Goal: Task Accomplishment & Management: Complete application form

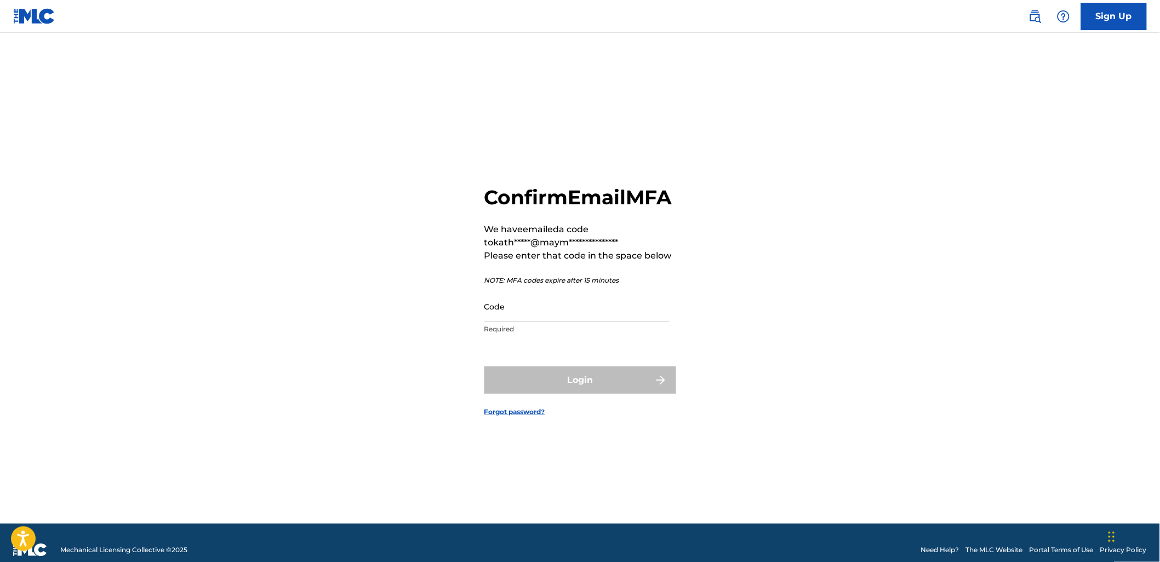
click at [603, 303] on input "Code" at bounding box center [576, 306] width 185 height 31
type input "9"
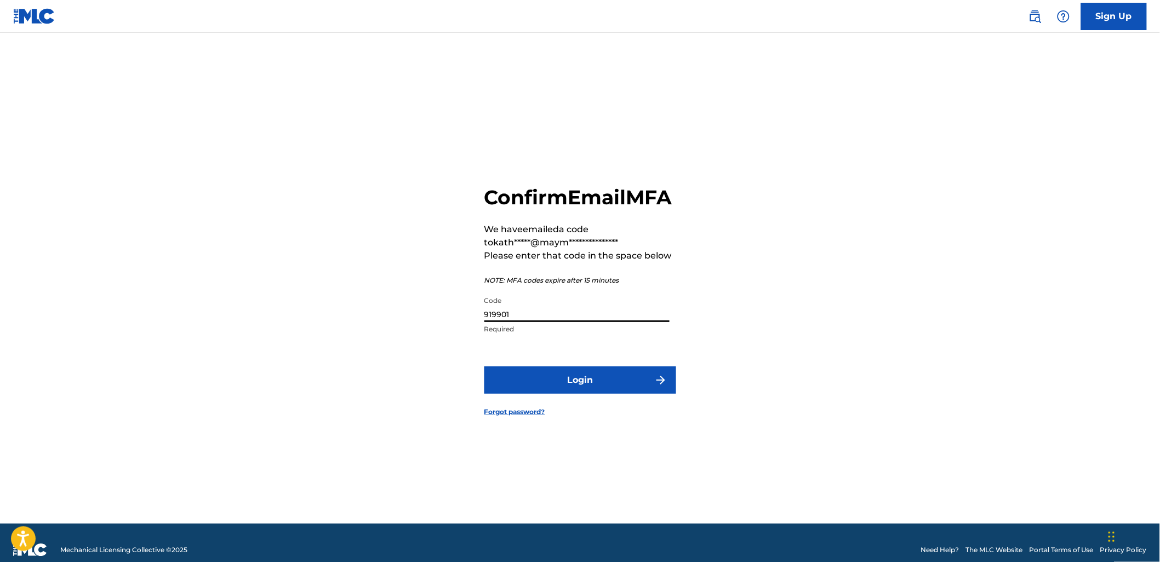
type input "919901"
click at [484, 367] on button "Login" at bounding box center [580, 380] width 192 height 27
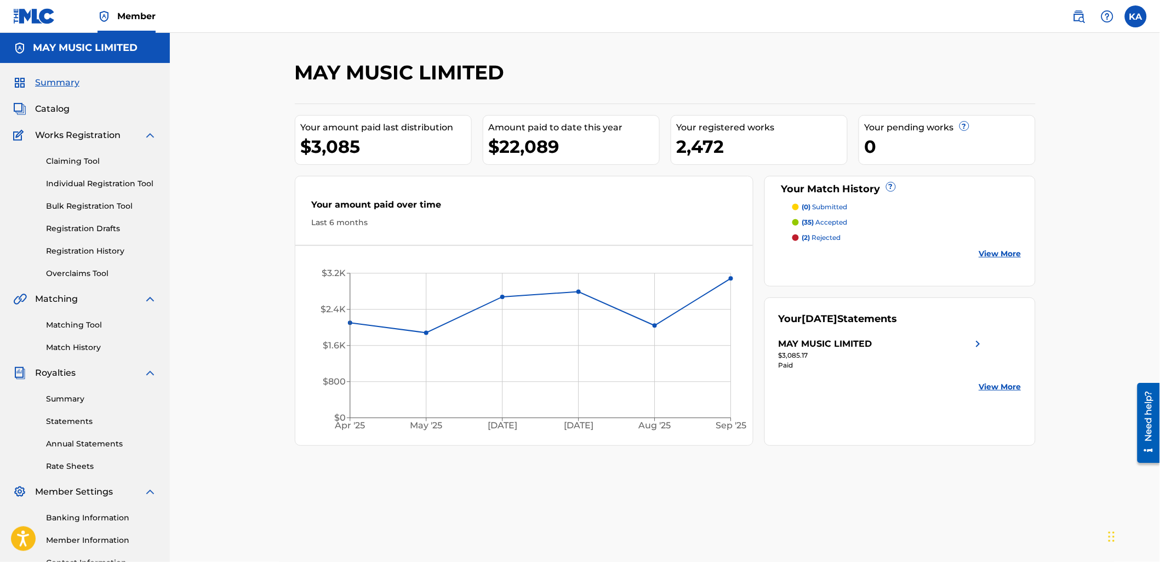
click at [90, 185] on link "Individual Registration Tool" at bounding box center [101, 184] width 111 height 12
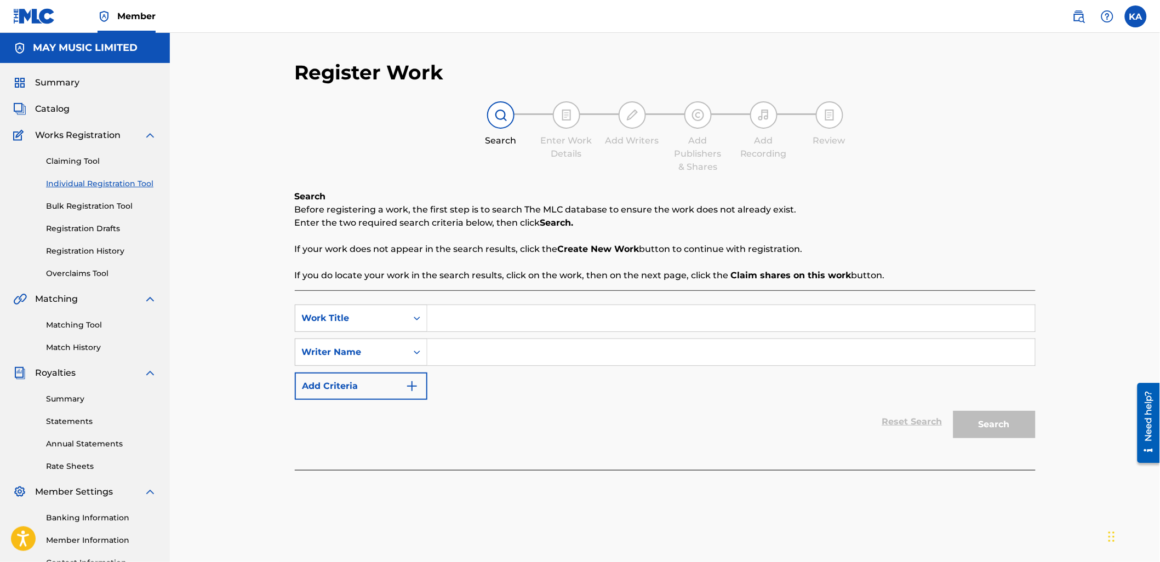
click at [467, 315] on input "Search Form" at bounding box center [731, 318] width 608 height 26
type input "f"
type input "For Our Hearts"
click at [464, 355] on input "Search Form" at bounding box center [731, 352] width 608 height 26
click at [467, 348] on input "Search Form" at bounding box center [731, 352] width 608 height 26
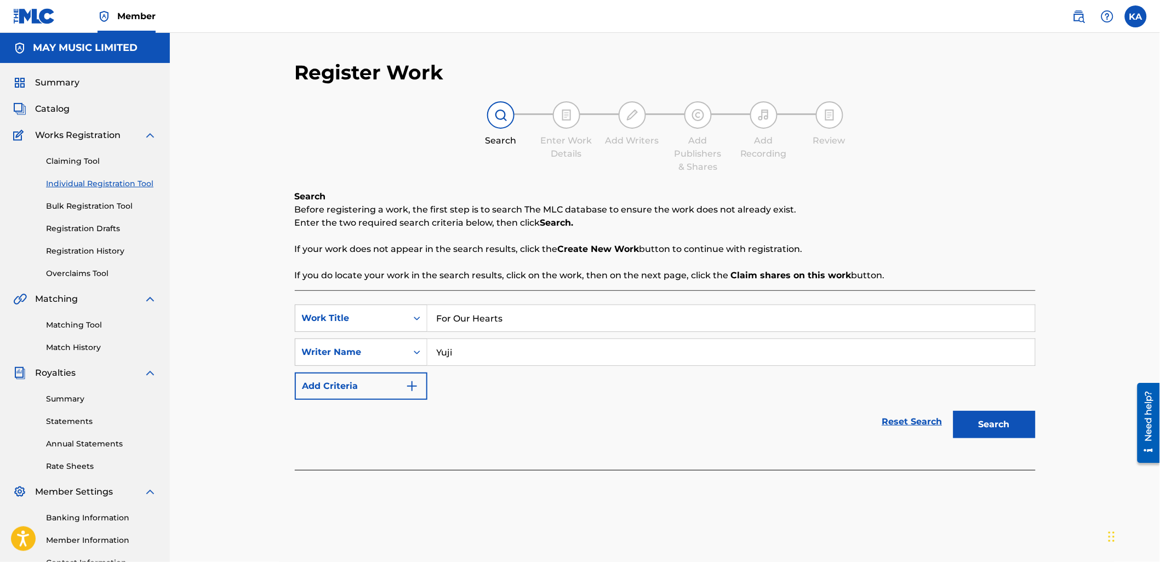
drag, startPoint x: 571, startPoint y: 334, endPoint x: 548, endPoint y: 356, distance: 31.8
click at [564, 342] on div "SearchWithCriteria20ab0b10-acd7-46e7-9668-d440deb98d5f Work Title For Our Heart…" at bounding box center [665, 352] width 741 height 95
click at [548, 356] on input "Yuji" at bounding box center [731, 352] width 608 height 26
type input "[PERSON_NAME]"
click at [458, 393] on div "SearchWithCriteria20ab0b10-acd7-46e7-9668-d440deb98d5f Work Title For Our Heart…" at bounding box center [665, 352] width 741 height 95
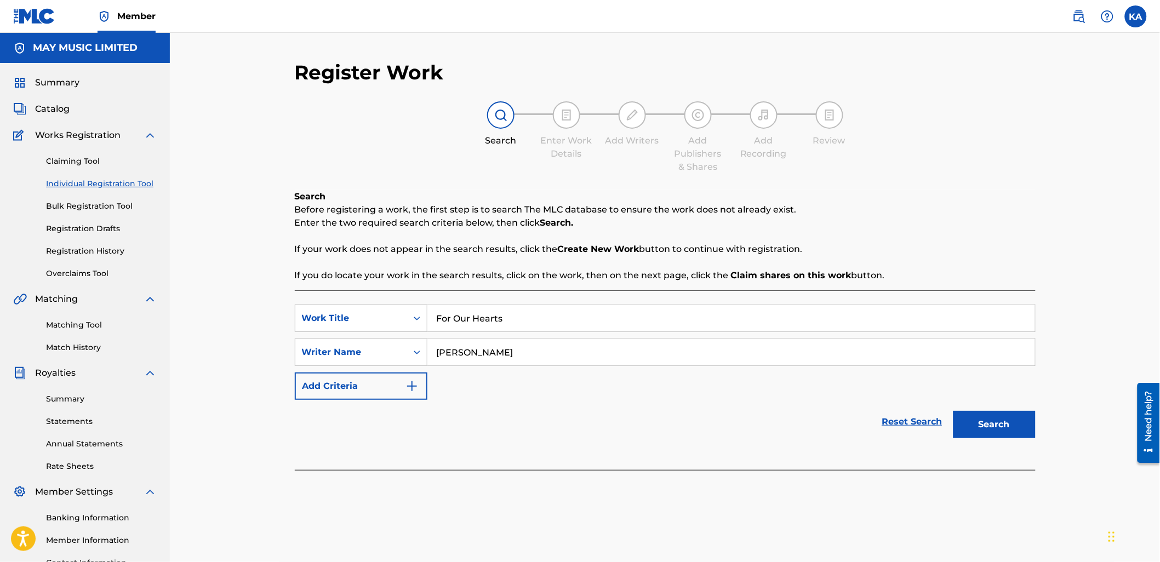
drag, startPoint x: 506, startPoint y: 374, endPoint x: 513, endPoint y: 374, distance: 7.1
click at [508, 374] on div "SearchWithCriteria20ab0b10-acd7-46e7-9668-d440deb98d5f Work Title For Our Heart…" at bounding box center [665, 352] width 741 height 95
click at [970, 416] on button "Search" at bounding box center [994, 424] width 82 height 27
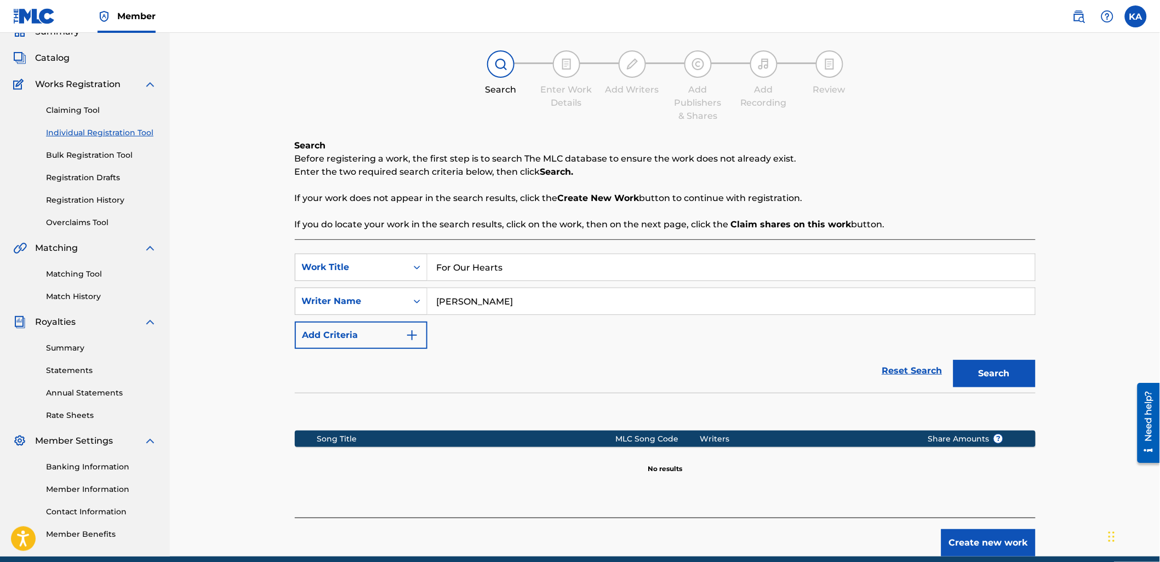
scroll to position [98, 0]
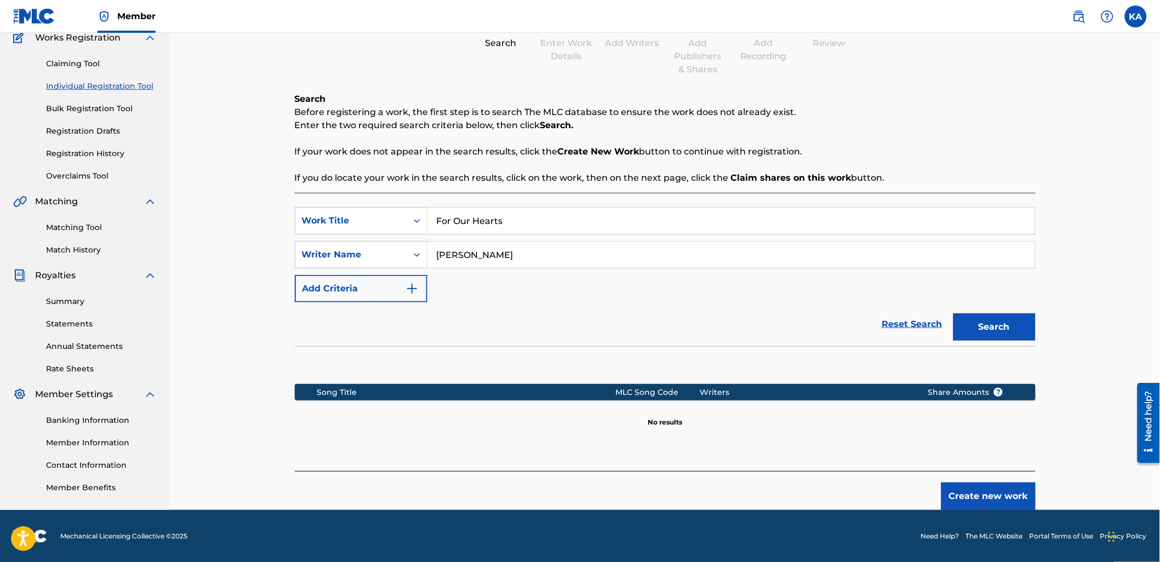
click at [968, 495] on button "Create new work" at bounding box center [988, 496] width 94 height 27
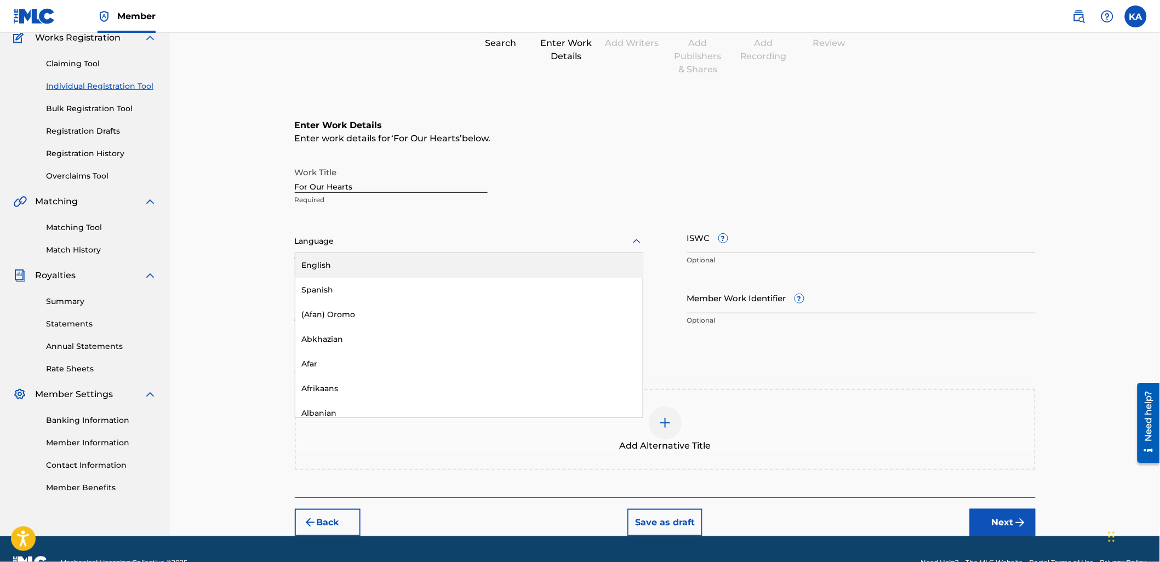
drag, startPoint x: 369, startPoint y: 248, endPoint x: 376, endPoint y: 259, distance: 13.1
click at [368, 248] on div "Language" at bounding box center [469, 241] width 348 height 23
click at [381, 268] on div "English" at bounding box center [468, 265] width 347 height 25
click at [318, 306] on input "Duration" at bounding box center [469, 297] width 348 height 31
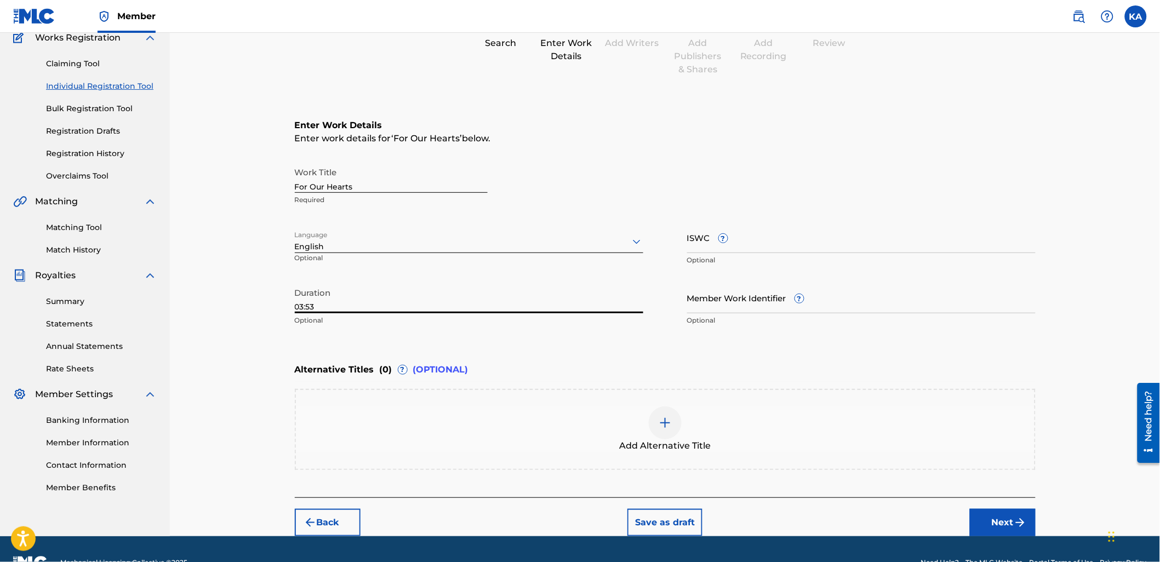
type input "03:53"
click at [1009, 514] on button "Next" at bounding box center [1003, 522] width 66 height 27
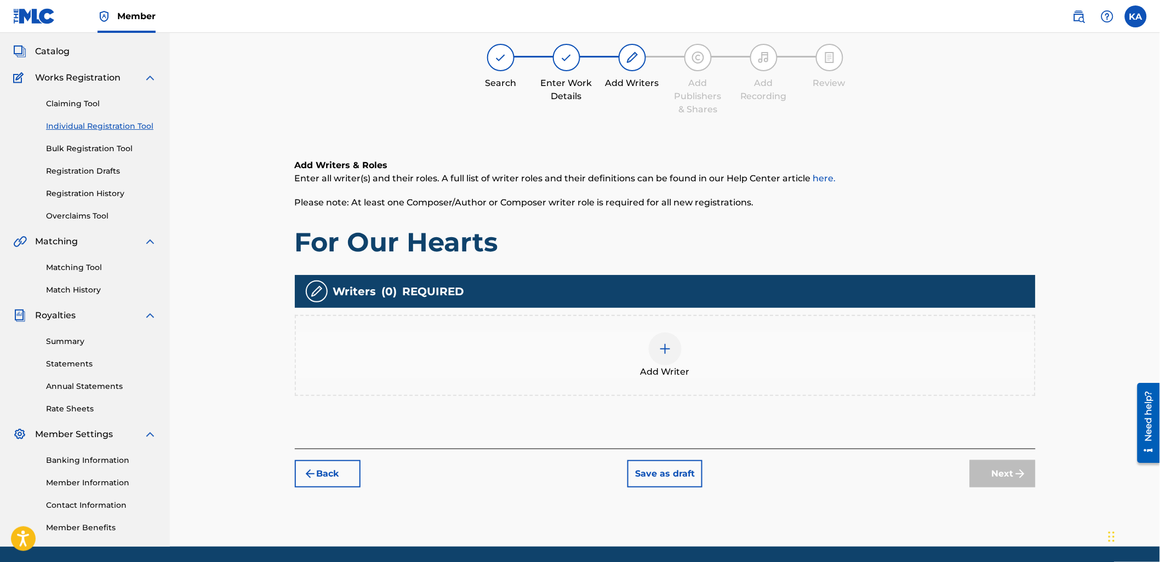
scroll to position [49, 0]
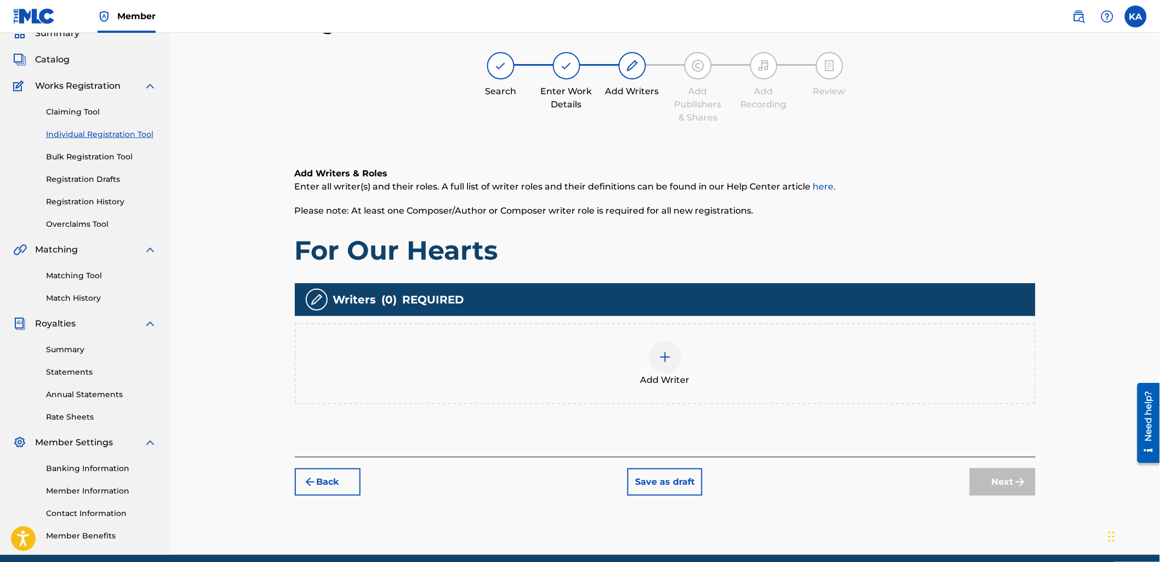
click at [579, 341] on div "Add Writer" at bounding box center [665, 364] width 739 height 46
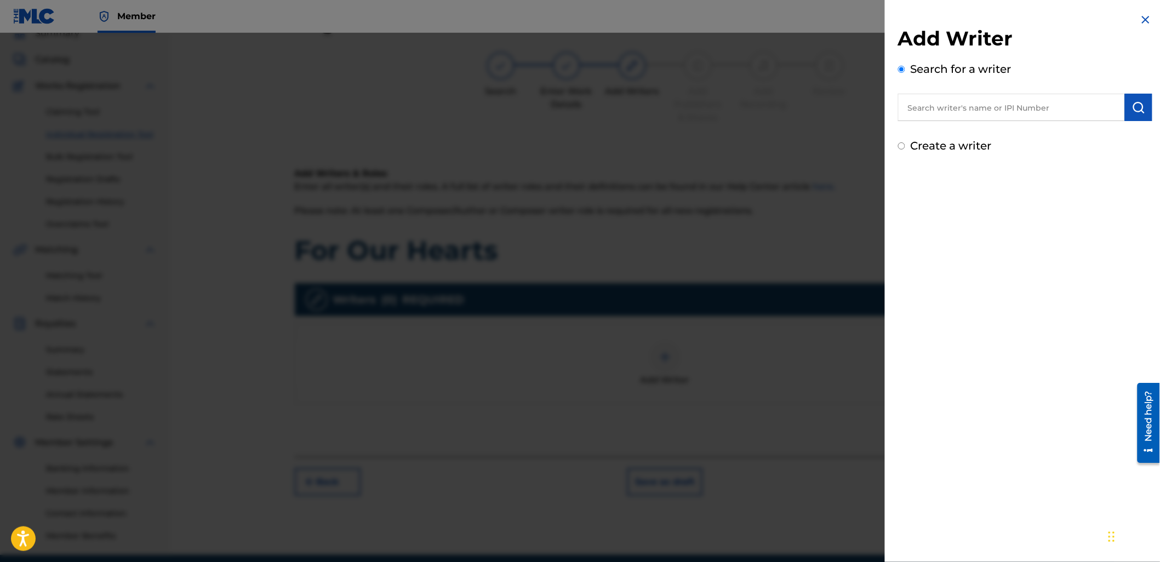
click at [947, 110] on input "text" at bounding box center [1011, 107] width 227 height 27
paste input "1024064802"
click at [924, 110] on input "1024064802" at bounding box center [1011, 107] width 227 height 27
click at [938, 108] on input "1024064802" at bounding box center [1011, 107] width 227 height 27
click at [901, 111] on input "1024064802" at bounding box center [1011, 107] width 227 height 27
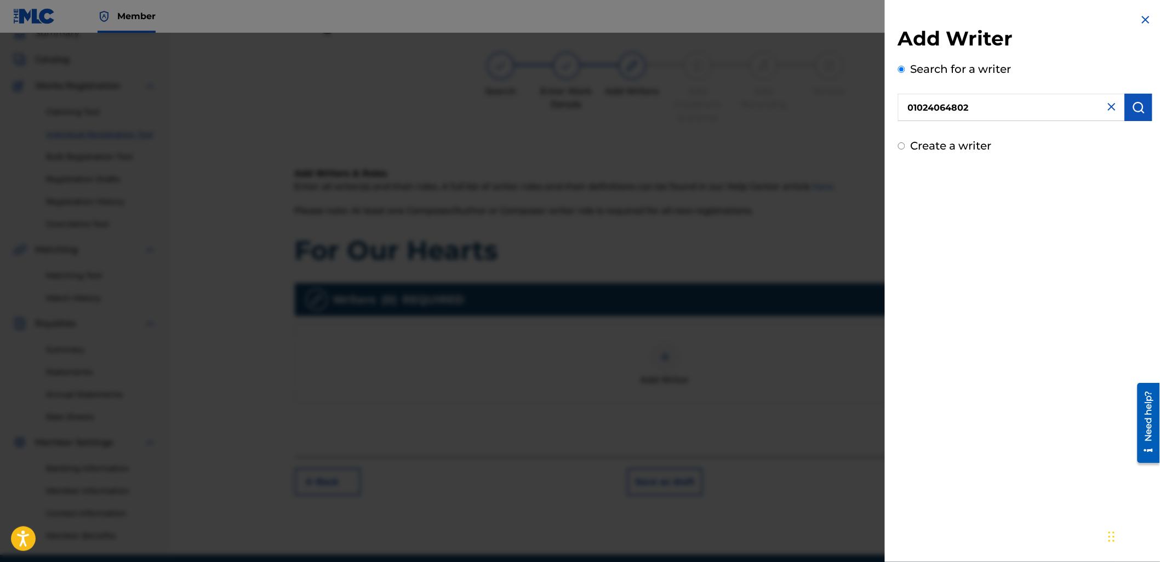
type input "01024064802"
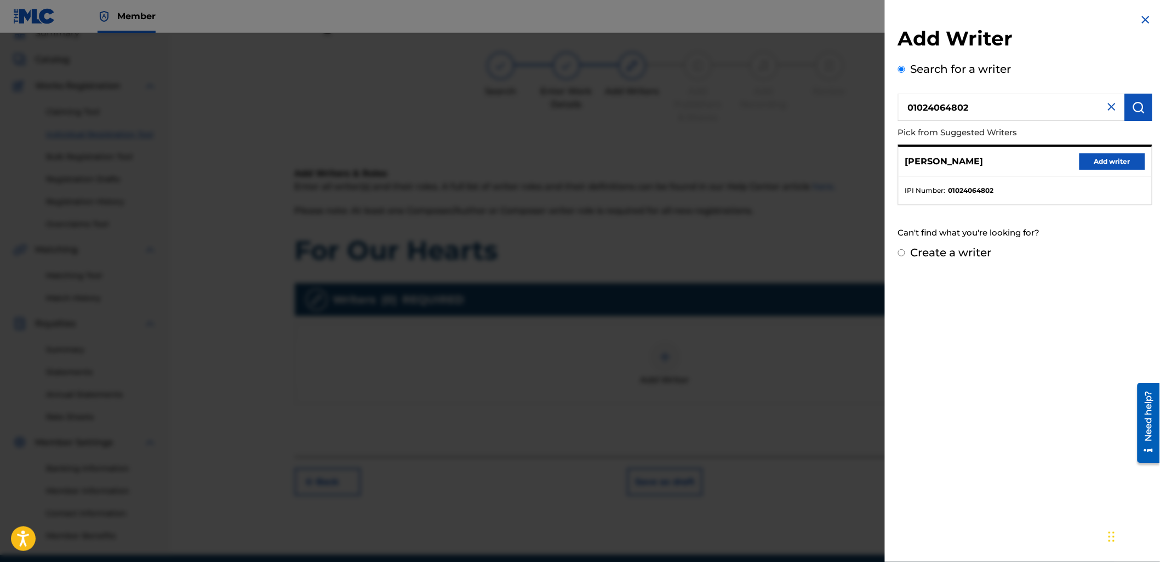
click at [1122, 162] on button "Add writer" at bounding box center [1112, 161] width 66 height 16
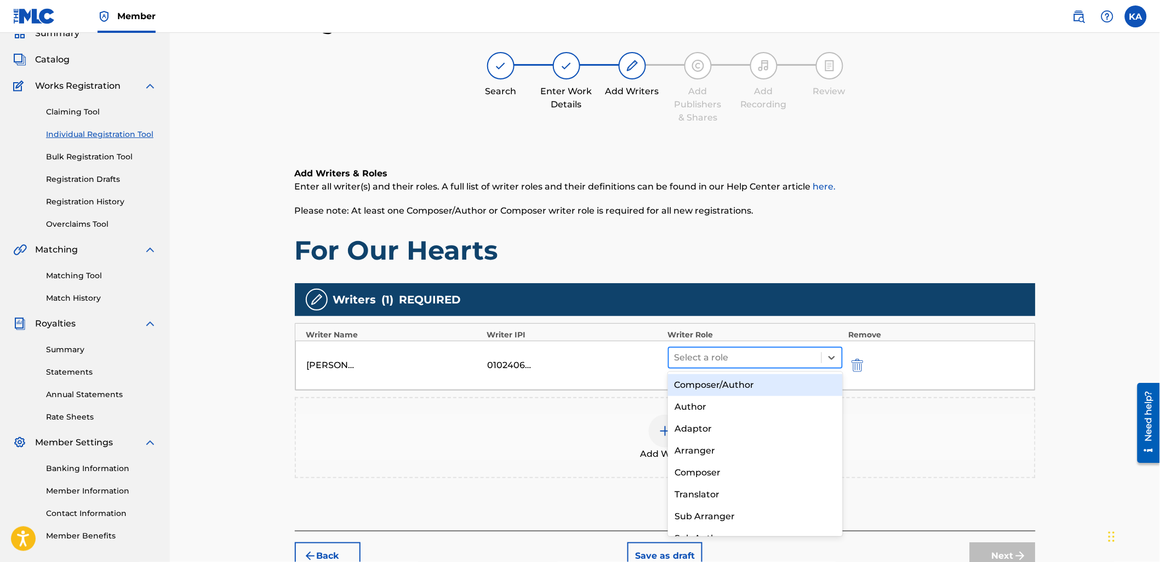
click at [763, 348] on div "Select a role" at bounding box center [745, 358] width 153 height 20
click at [770, 379] on div "Composer/Author" at bounding box center [755, 385] width 175 height 22
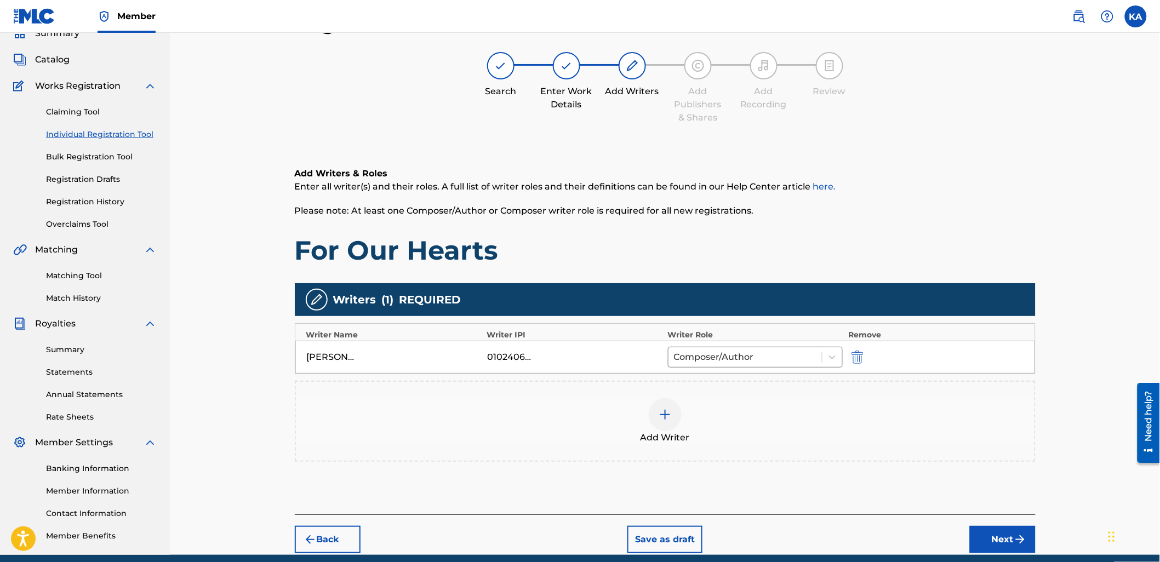
click at [704, 425] on div "Add Writer" at bounding box center [665, 421] width 739 height 46
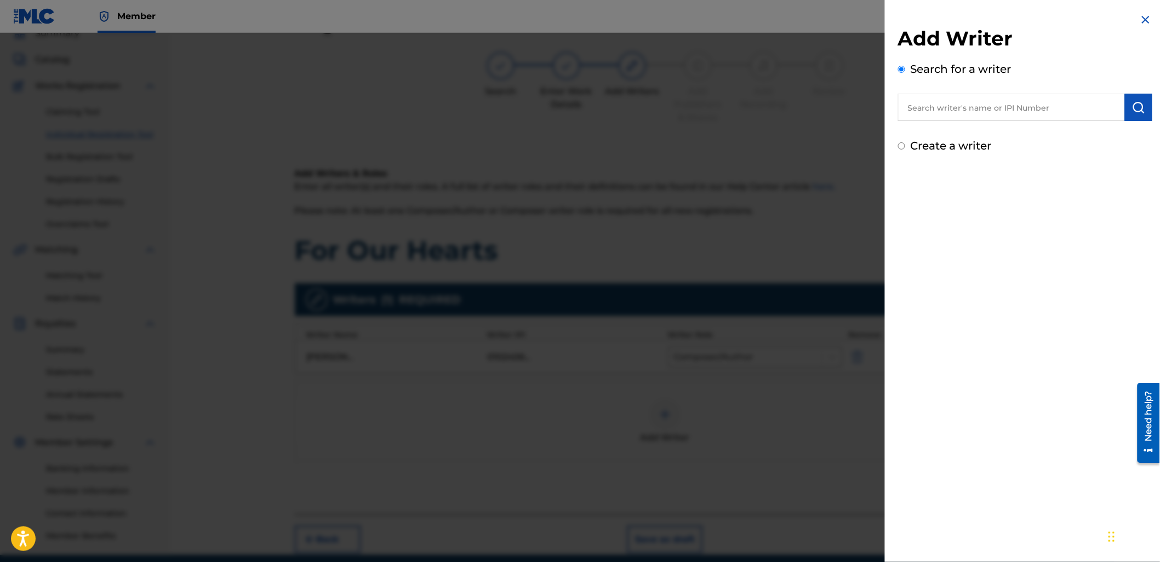
drag, startPoint x: 907, startPoint y: 147, endPoint x: 916, endPoint y: 155, distance: 12.0
click at [907, 148] on div "Create a writer" at bounding box center [1025, 146] width 254 height 16
click at [903, 146] on input "Create a writer" at bounding box center [901, 145] width 7 height 7
radio input "false"
radio input "true"
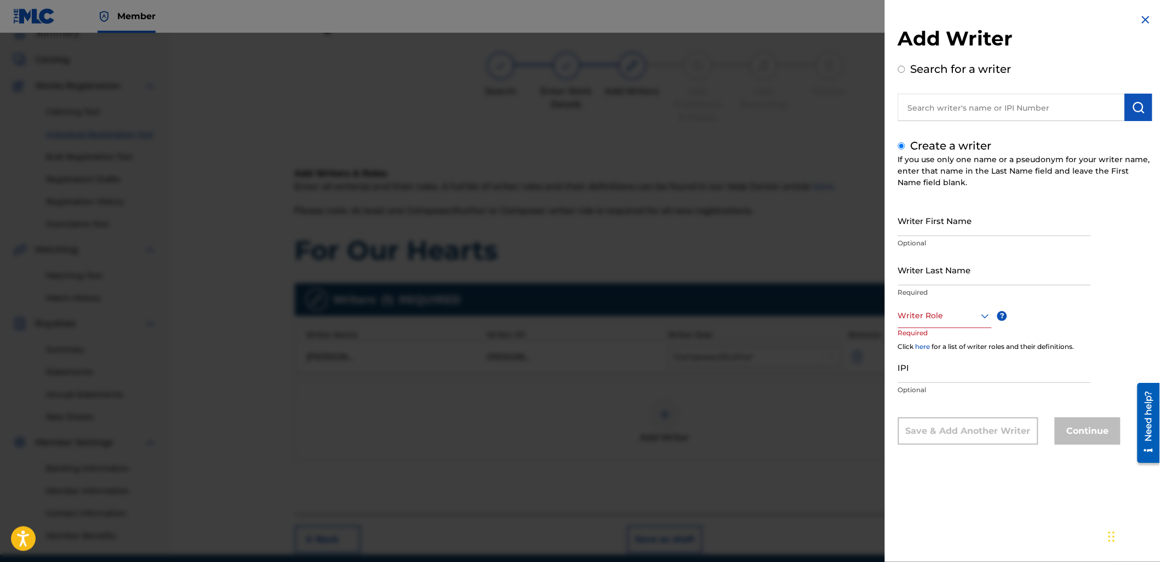
click at [581, 397] on div at bounding box center [580, 314] width 1160 height 562
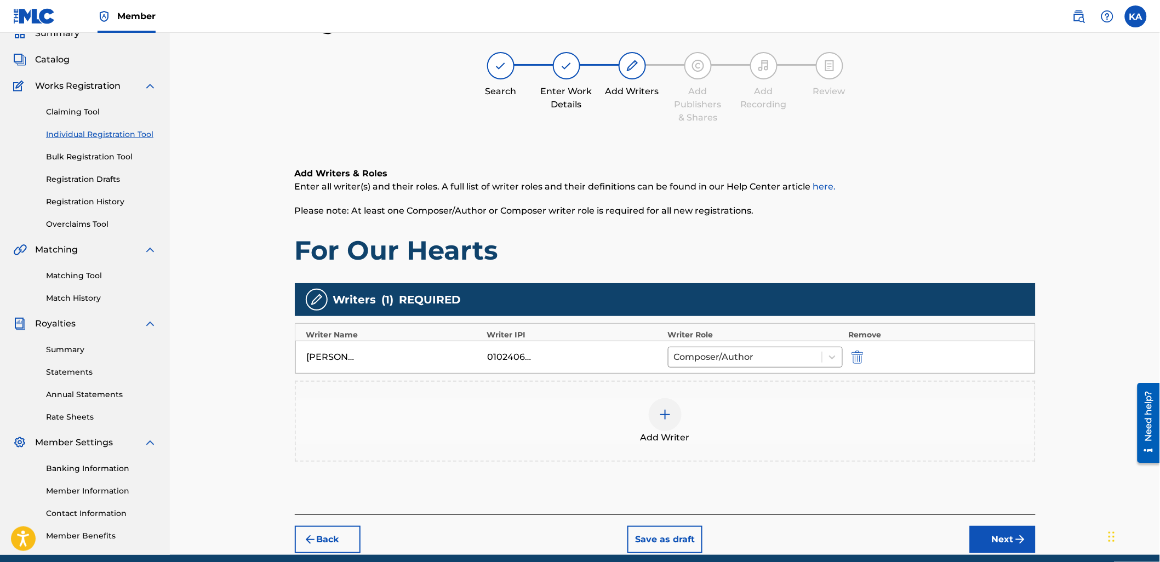
click at [736, 429] on div "Add Writer" at bounding box center [665, 421] width 739 height 46
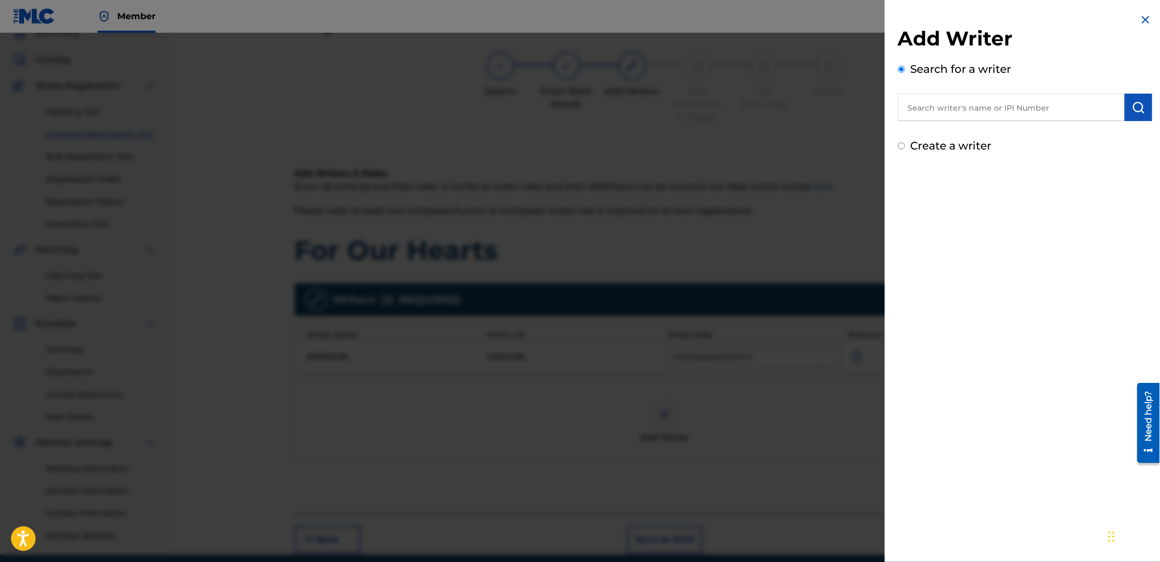
drag, startPoint x: 898, startPoint y: 139, endPoint x: 897, endPoint y: 150, distance: 11.5
click at [897, 146] on div "Add Writer Search for a writer Create a writer" at bounding box center [1025, 83] width 281 height 167
click at [901, 143] on input "Create a writer" at bounding box center [901, 145] width 7 height 7
radio input "false"
radio input "true"
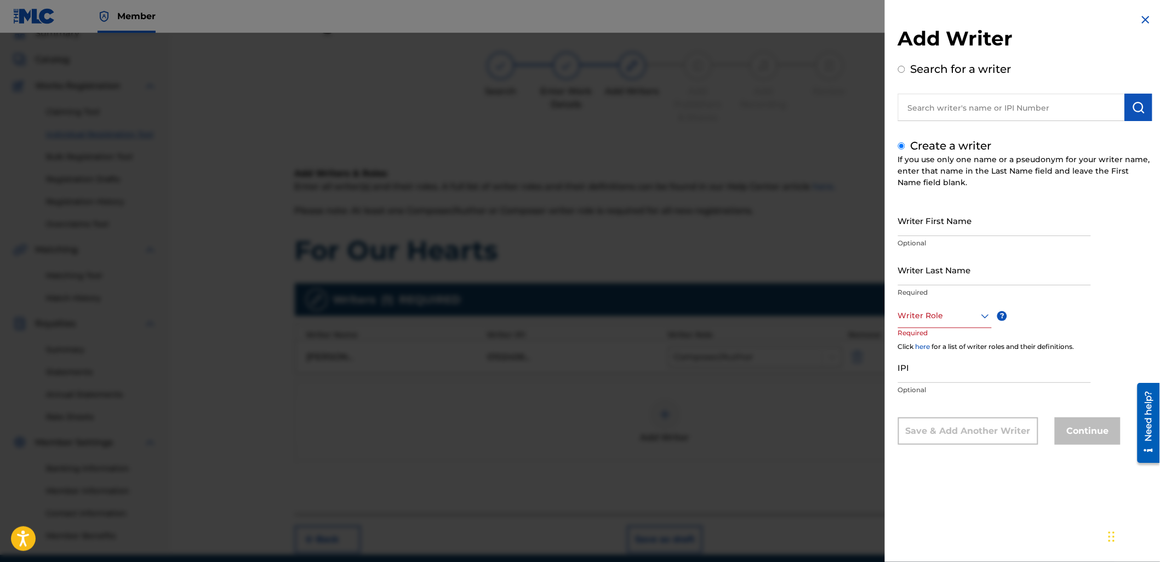
click at [956, 214] on input "Writer First Name" at bounding box center [994, 220] width 193 height 31
type input "Yuji"
drag, startPoint x: 923, startPoint y: 490, endPoint x: 944, endPoint y: 427, distance: 66.0
click at [923, 490] on div "Add Writer Search for a writer Create a writer If you use only one name or a ps…" at bounding box center [1025, 281] width 281 height 562
click at [977, 265] on input "Writer Last Name" at bounding box center [994, 269] width 193 height 31
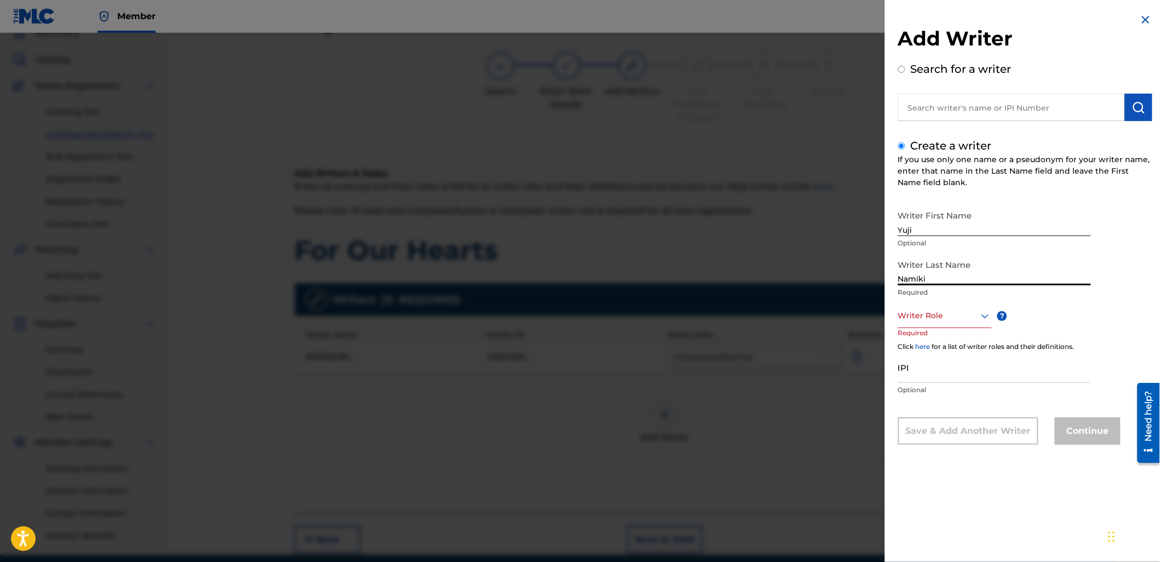
type input "Namiki"
click at [928, 310] on div at bounding box center [945, 316] width 94 height 14
click at [931, 342] on div "Composer/Author" at bounding box center [945, 340] width 93 height 25
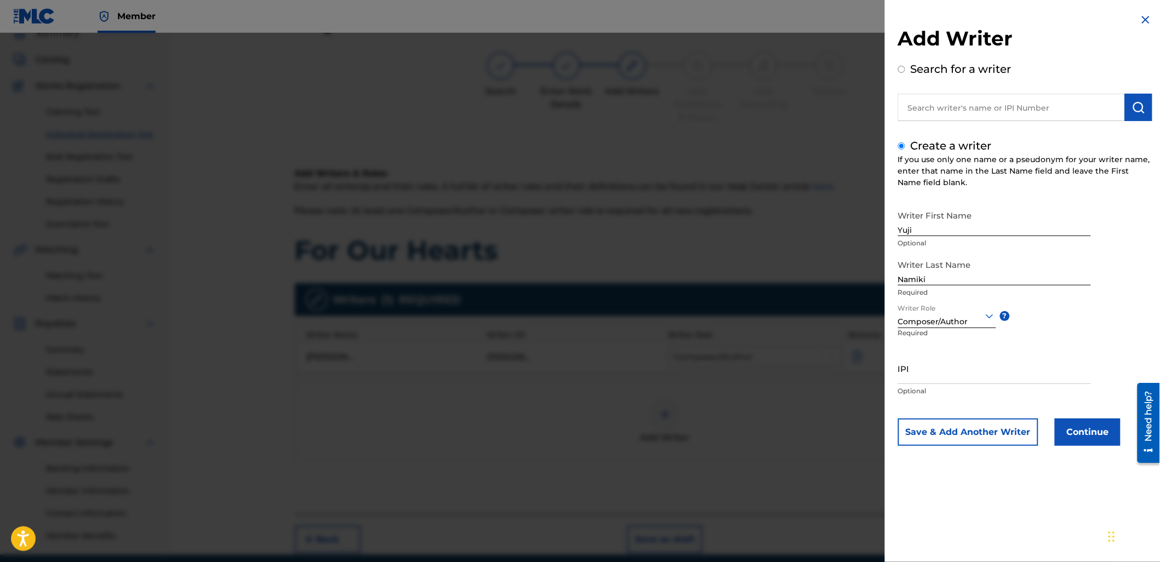
click at [1095, 425] on button "Continue" at bounding box center [1088, 432] width 66 height 27
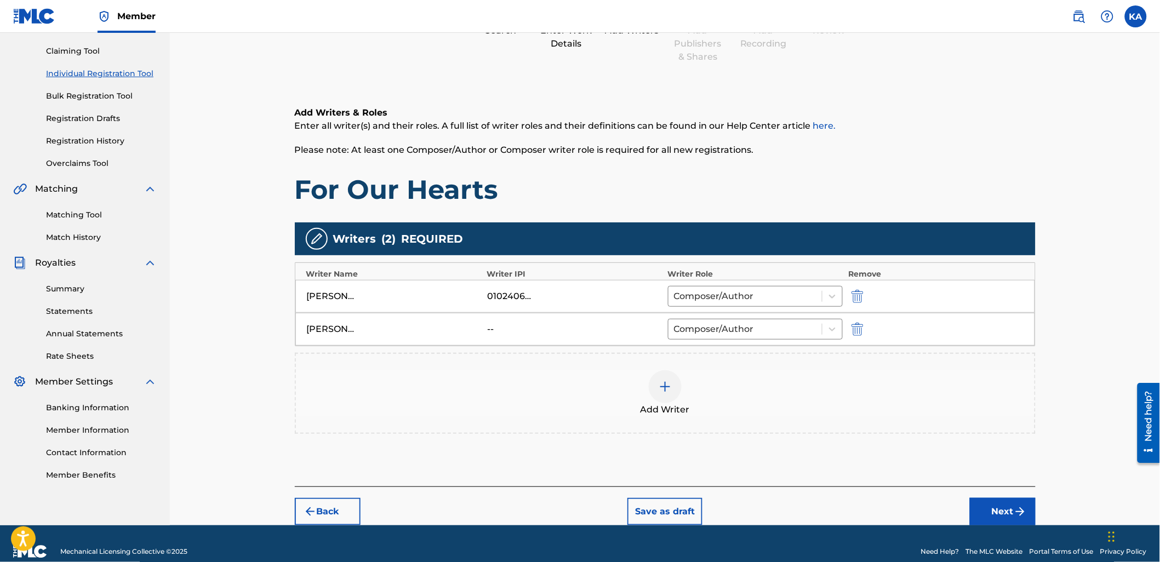
click at [986, 512] on button "Next" at bounding box center [1003, 511] width 66 height 27
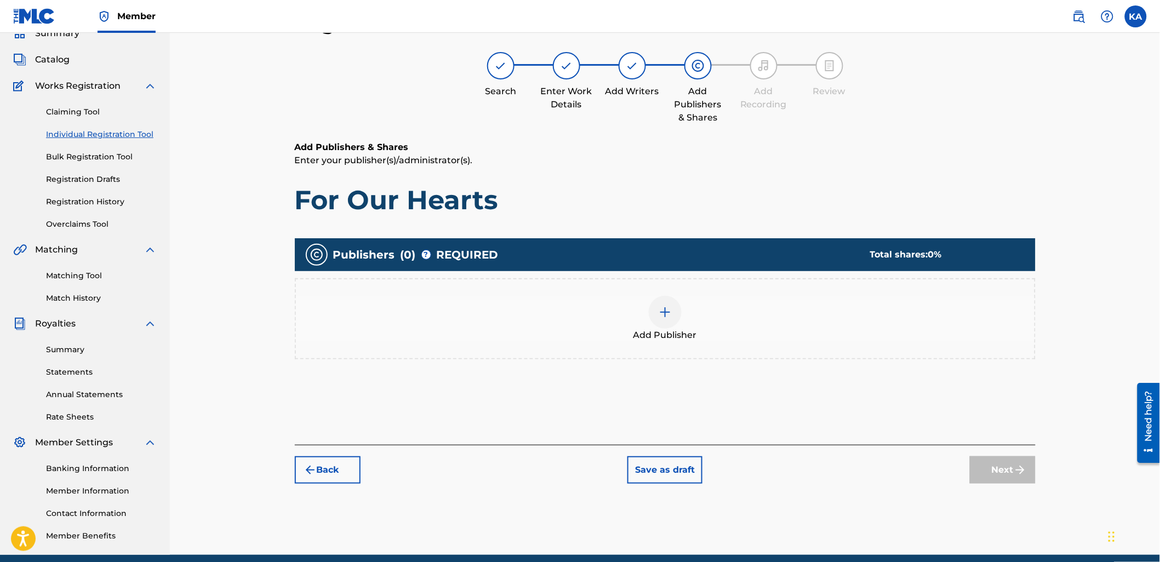
click at [780, 321] on div "Add Publisher" at bounding box center [665, 319] width 739 height 46
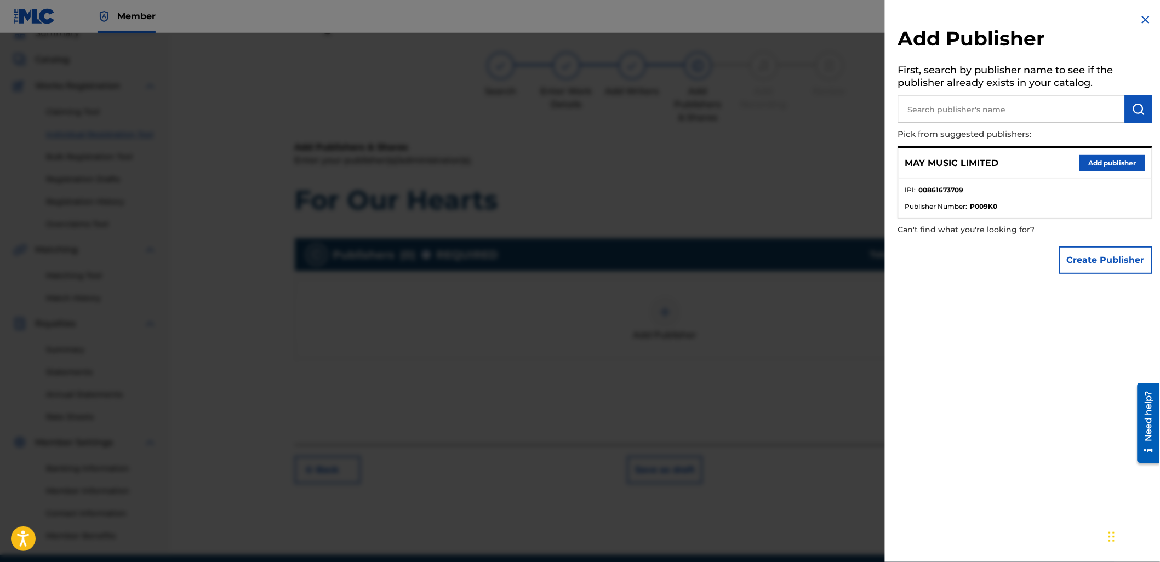
click at [1089, 173] on div "MAY MUSIC LIMITED Add publisher" at bounding box center [1025, 163] width 253 height 30
click at [1088, 161] on button "Add publisher" at bounding box center [1112, 163] width 66 height 16
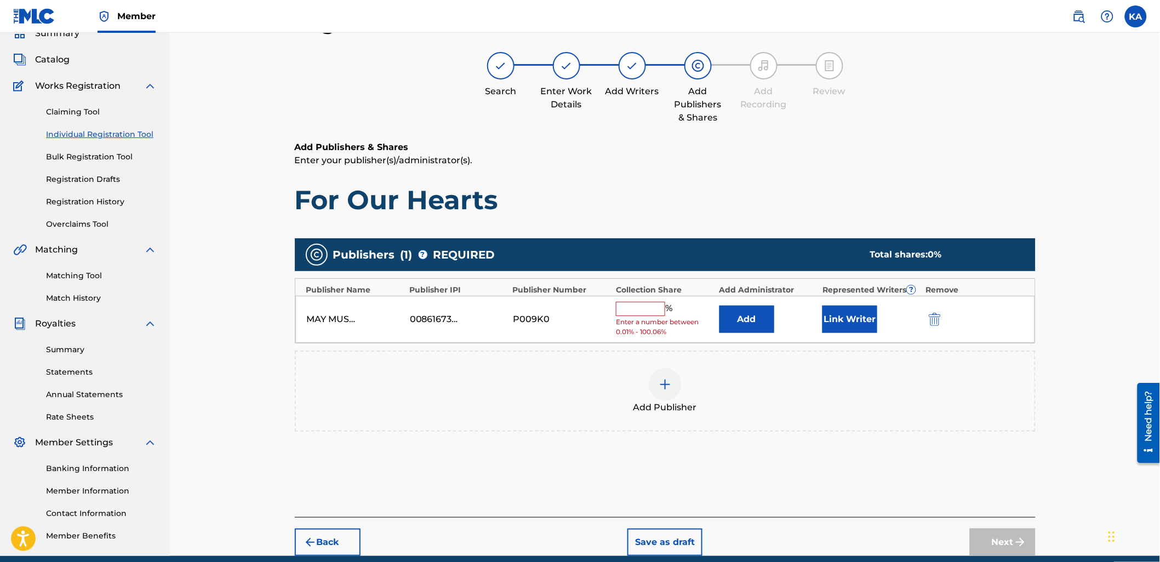
click at [633, 306] on input "text" at bounding box center [640, 309] width 49 height 14
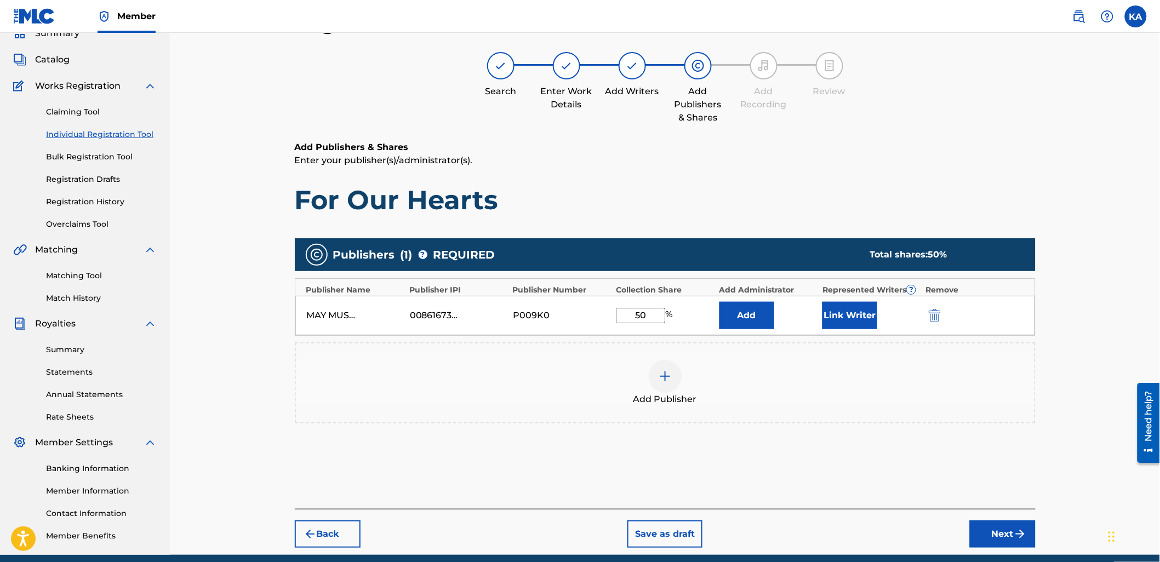
type input "50"
click at [835, 325] on button "Link Writer" at bounding box center [849, 315] width 55 height 27
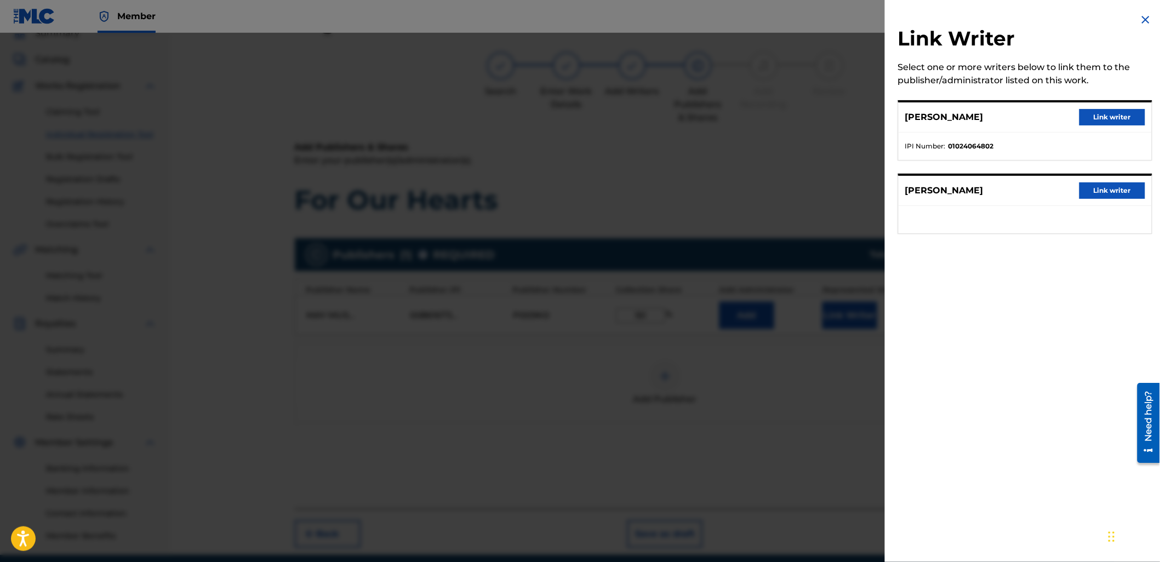
click at [1115, 122] on button "Link writer" at bounding box center [1112, 117] width 66 height 16
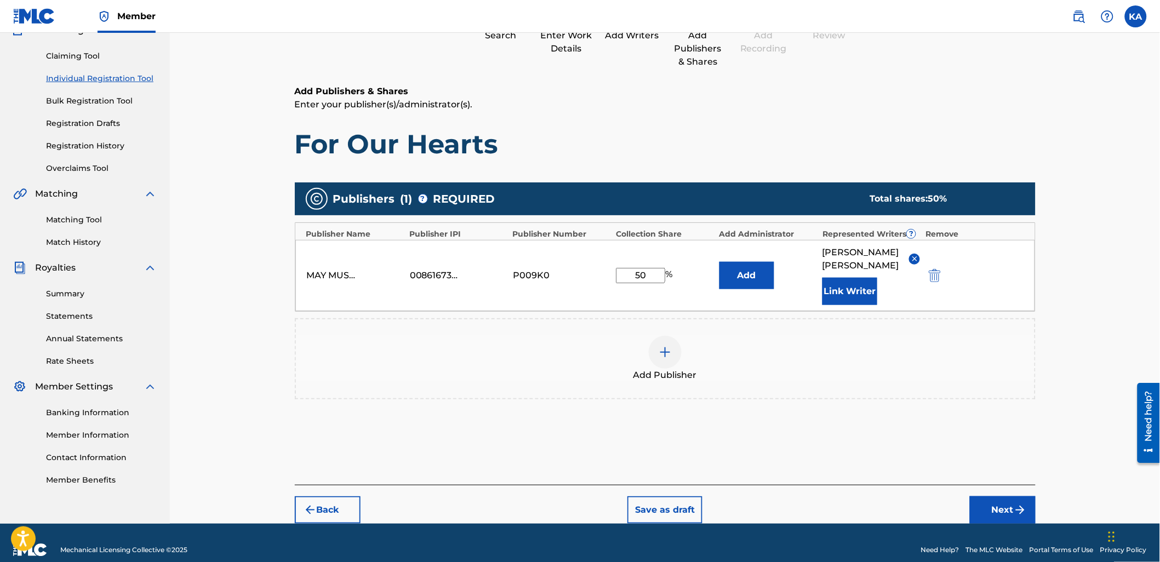
drag, startPoint x: 1016, startPoint y: 500, endPoint x: 993, endPoint y: 473, distance: 36.1
click at [1016, 504] on img "submit" at bounding box center [1020, 510] width 13 height 13
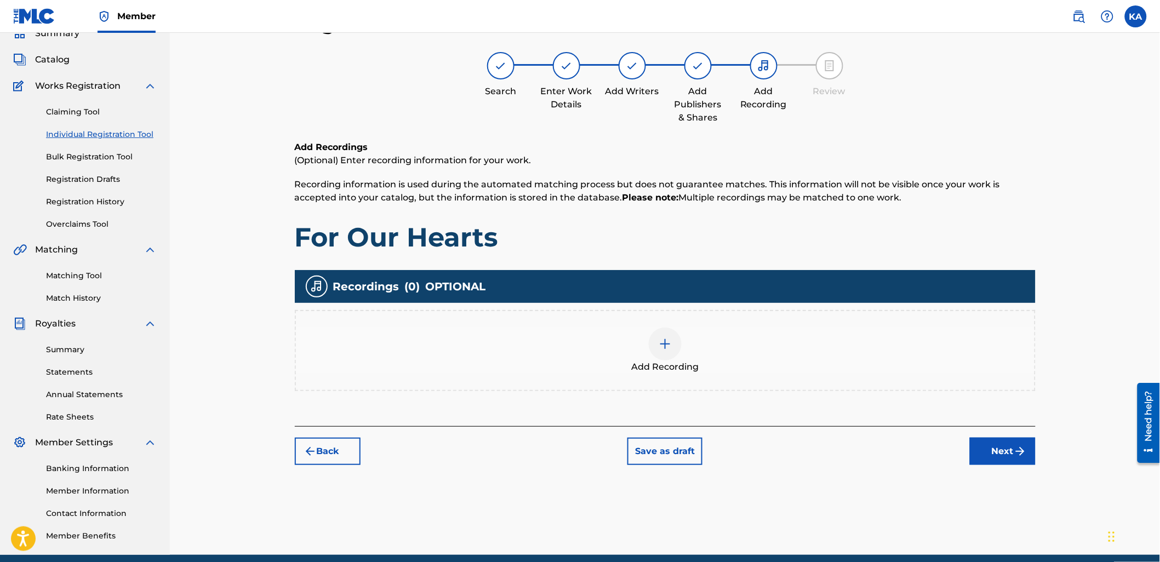
click at [737, 352] on div "Add Recording" at bounding box center [665, 351] width 739 height 46
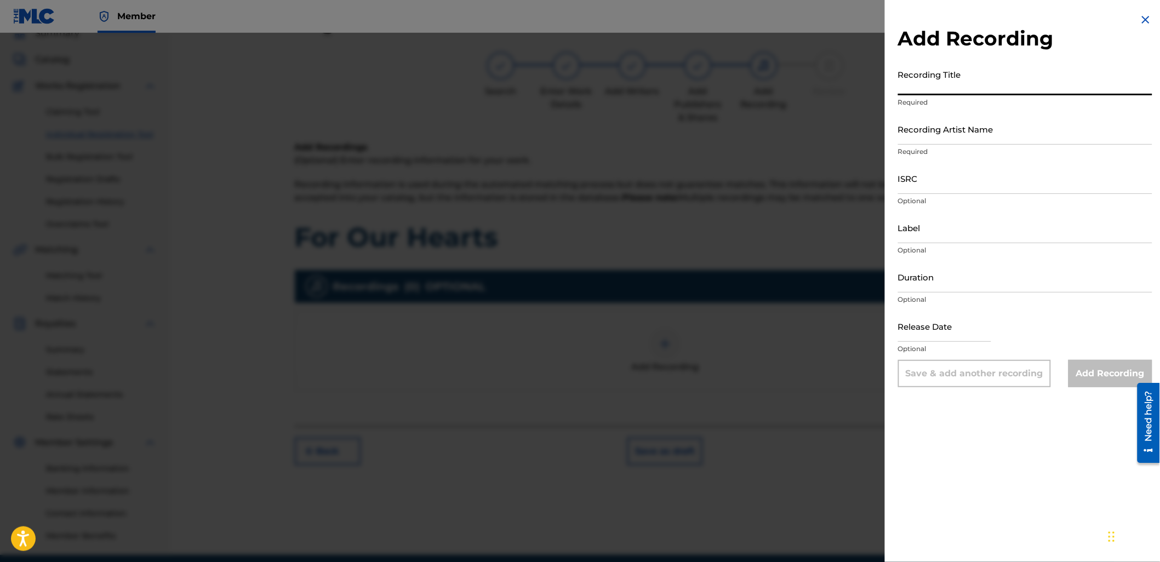
click at [941, 77] on input "Recording Title" at bounding box center [1025, 79] width 254 height 31
type input "For Our Hearts"
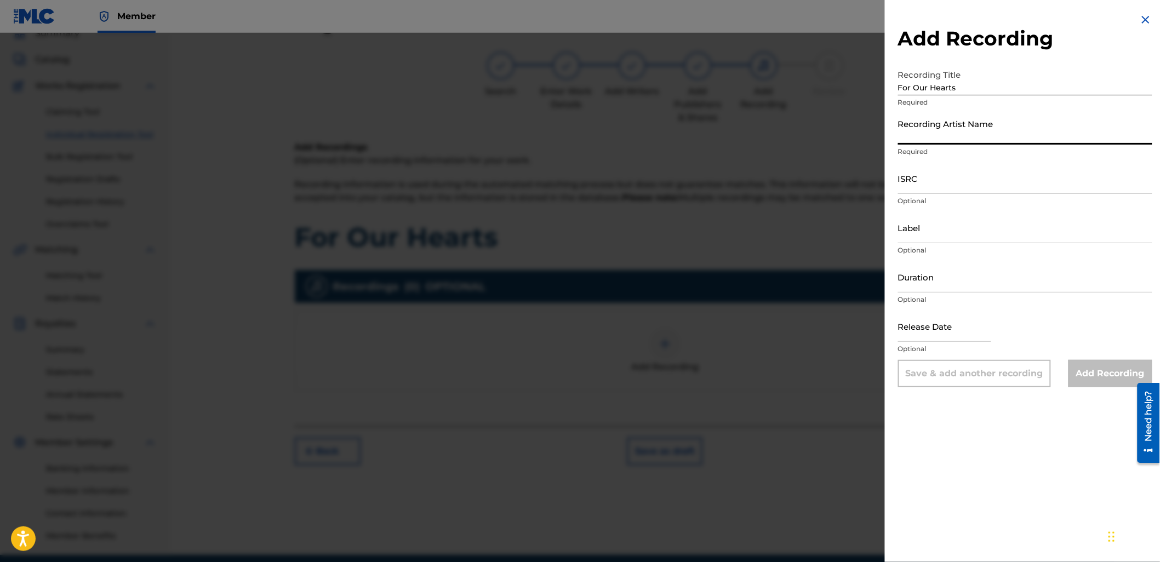
click at [996, 124] on input "Recording Artist Name" at bounding box center [1025, 128] width 254 height 31
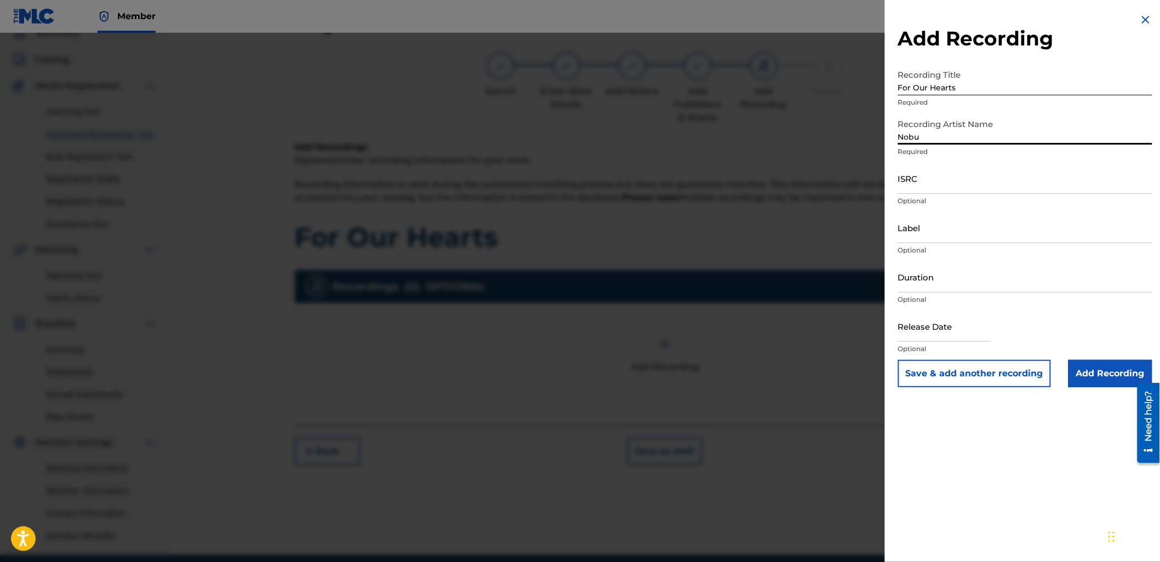
type input "Nobu"
click at [779, 529] on div at bounding box center [580, 314] width 1160 height 562
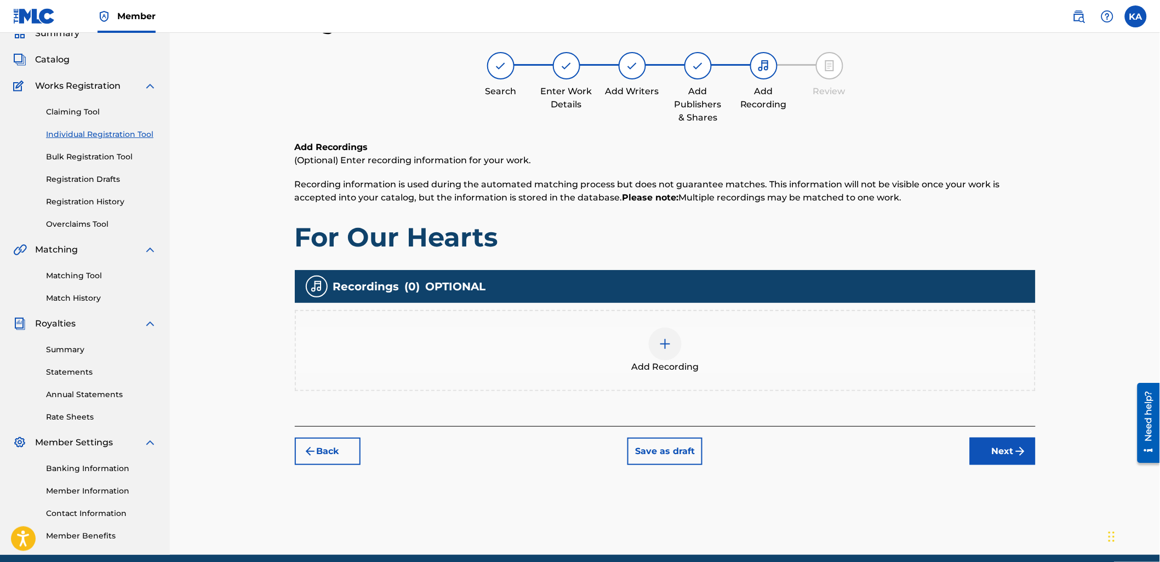
click at [768, 387] on div "Add Recording" at bounding box center [665, 350] width 741 height 81
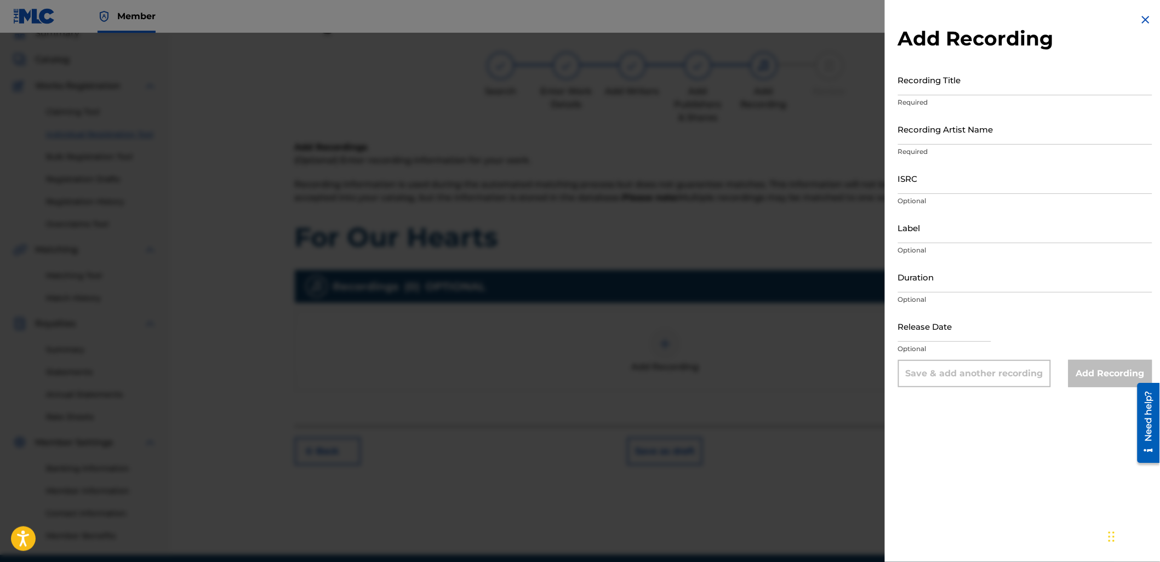
click at [985, 72] on input "Recording Title" at bounding box center [1025, 79] width 254 height 31
type input "For Our Hearts"
click at [957, 142] on input "Recording Artist Name" at bounding box center [1025, 128] width 254 height 31
click at [997, 173] on input "ISRC" at bounding box center [1025, 178] width 254 height 31
click at [947, 118] on input "Recording Artist Name" at bounding box center [1025, 128] width 254 height 31
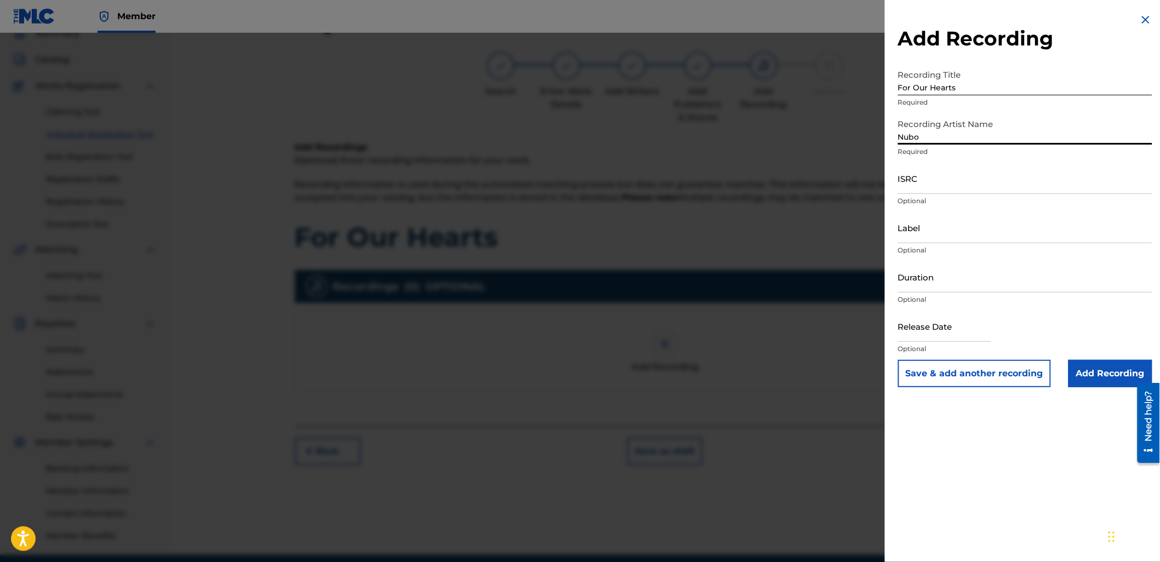
type input "Nubo"
drag, startPoint x: 931, startPoint y: 276, endPoint x: 931, endPoint y: 266, distance: 9.3
click at [931, 276] on input "Duration" at bounding box center [1025, 276] width 254 height 31
click at [919, 182] on input "ISRC" at bounding box center [1025, 178] width 254 height 31
paste input "US78L2424204"
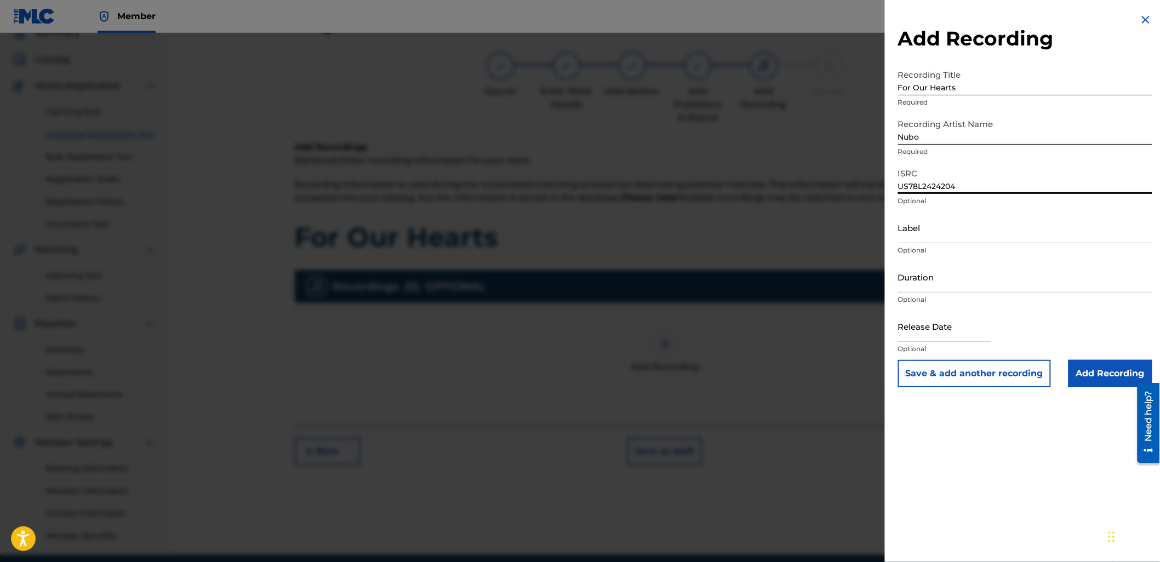
type input "US78L2424204"
click at [950, 283] on input "Duration" at bounding box center [1025, 276] width 254 height 31
type input "03:53"
click at [938, 329] on input "text" at bounding box center [944, 326] width 93 height 31
select select "8"
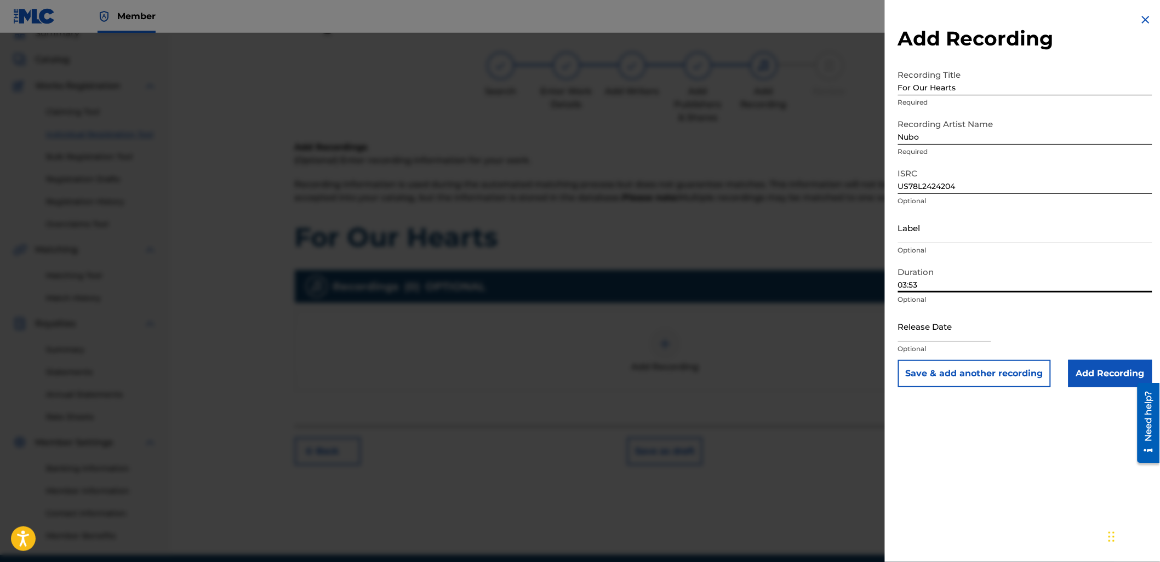
select select "2025"
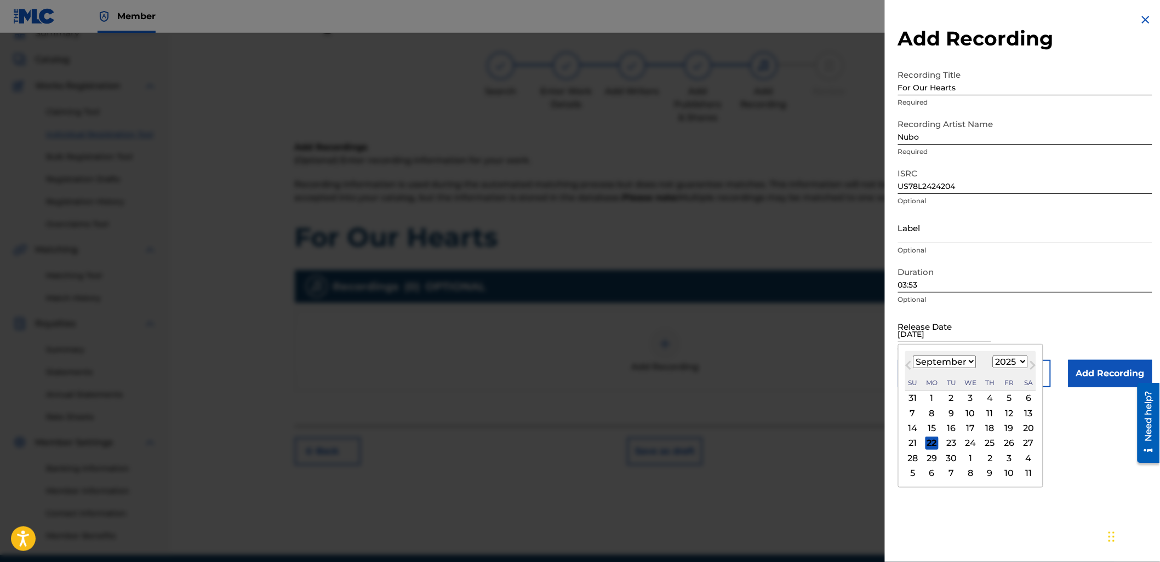
type input "[DATE]"
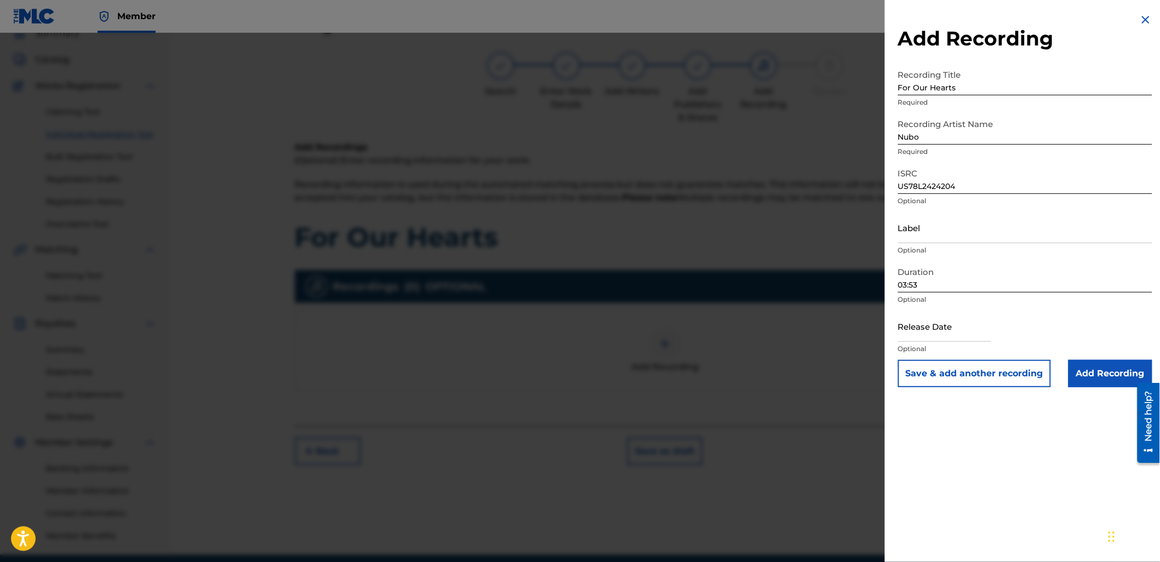
click at [935, 333] on input "text" at bounding box center [944, 326] width 93 height 31
select select "8"
select select "2025"
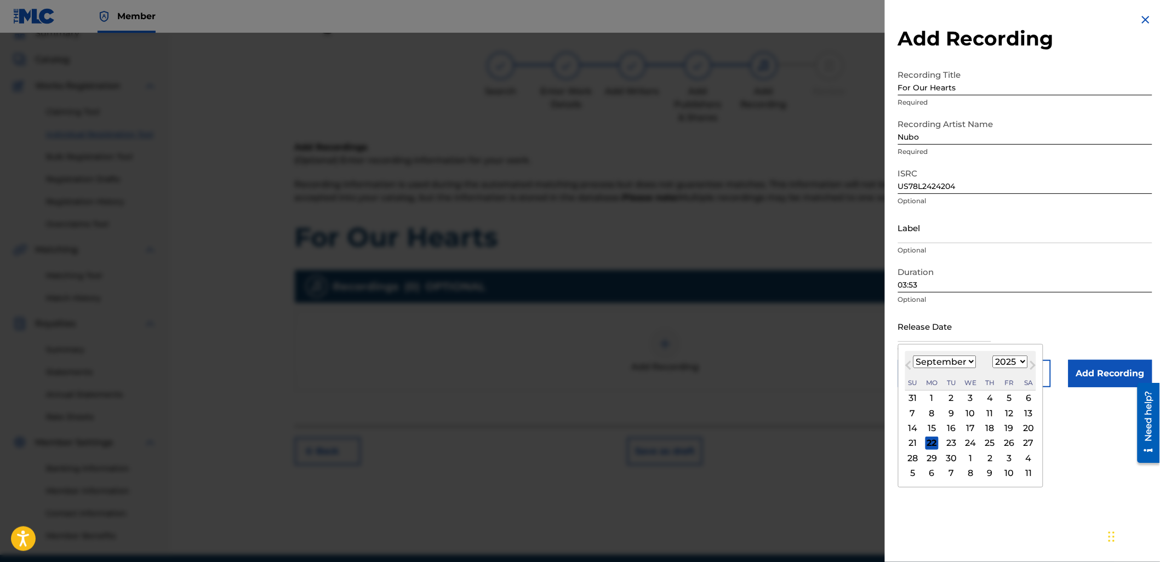
click at [949, 360] on select "January February March April May June July August September October November De…" at bounding box center [944, 362] width 63 height 13
select select "0"
click at [913, 356] on select "January February March April May June July August September October November De…" at bounding box center [944, 362] width 63 height 13
click at [1009, 356] on div "[DATE] January February March April May June July August September October Nove…" at bounding box center [970, 370] width 131 height 39
click at [1009, 358] on select "1900 1901 1902 1903 1904 1905 1906 1907 1908 1909 1910 1911 1912 1913 1914 1915…" at bounding box center [1010, 362] width 35 height 13
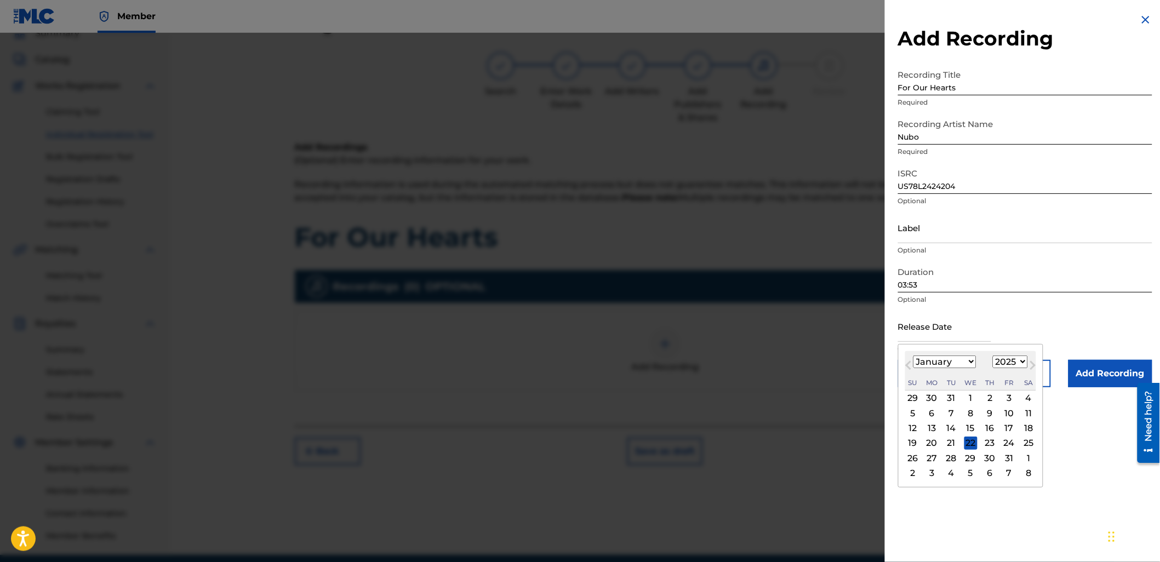
select select "2024"
click at [993, 356] on select "1900 1901 1902 1903 1904 1905 1906 1907 1908 1909 1910 1911 1912 1913 1914 1915…" at bounding box center [1010, 362] width 35 height 13
drag, startPoint x: 990, startPoint y: 397, endPoint x: 1015, endPoint y: 384, distance: 28.9
click at [989, 396] on div "4" at bounding box center [990, 398] width 13 height 13
type input "[DATE]"
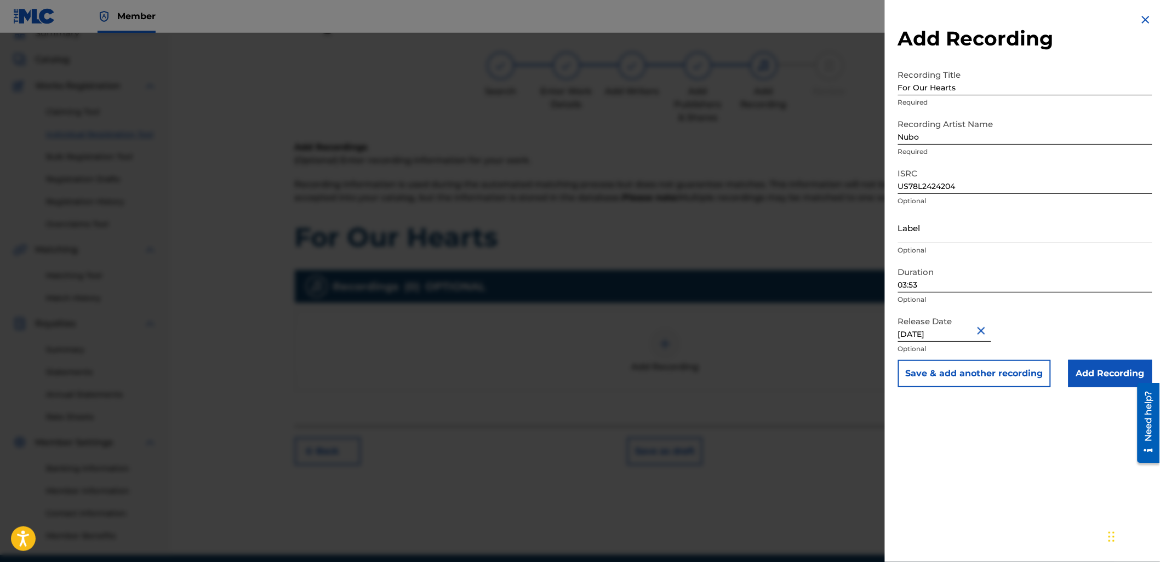
click at [1105, 374] on input "Add Recording" at bounding box center [1110, 373] width 84 height 27
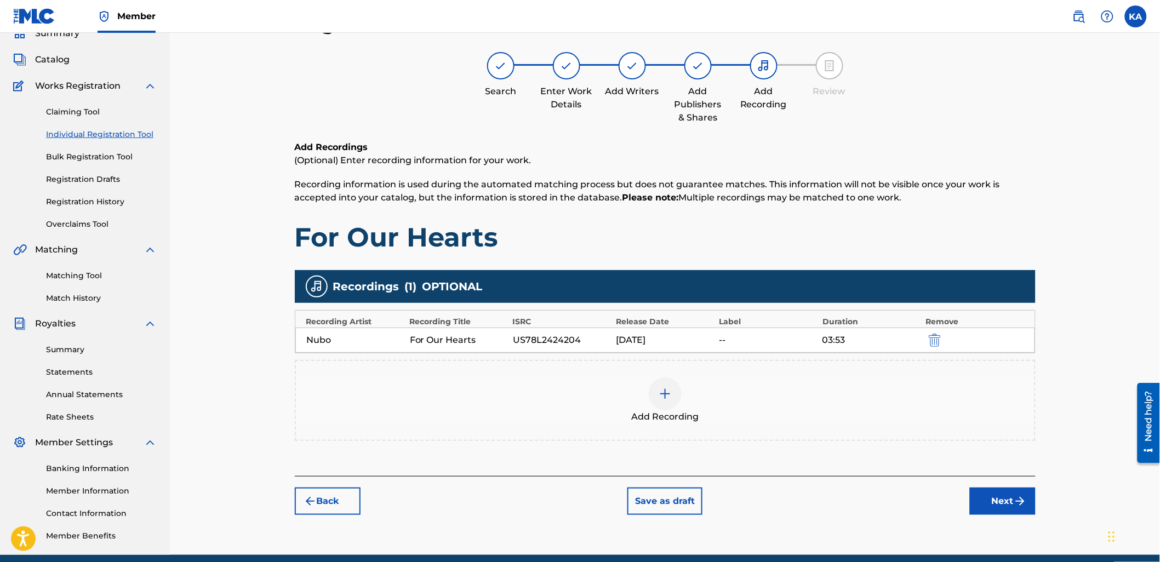
click at [991, 510] on button "Next" at bounding box center [1003, 501] width 66 height 27
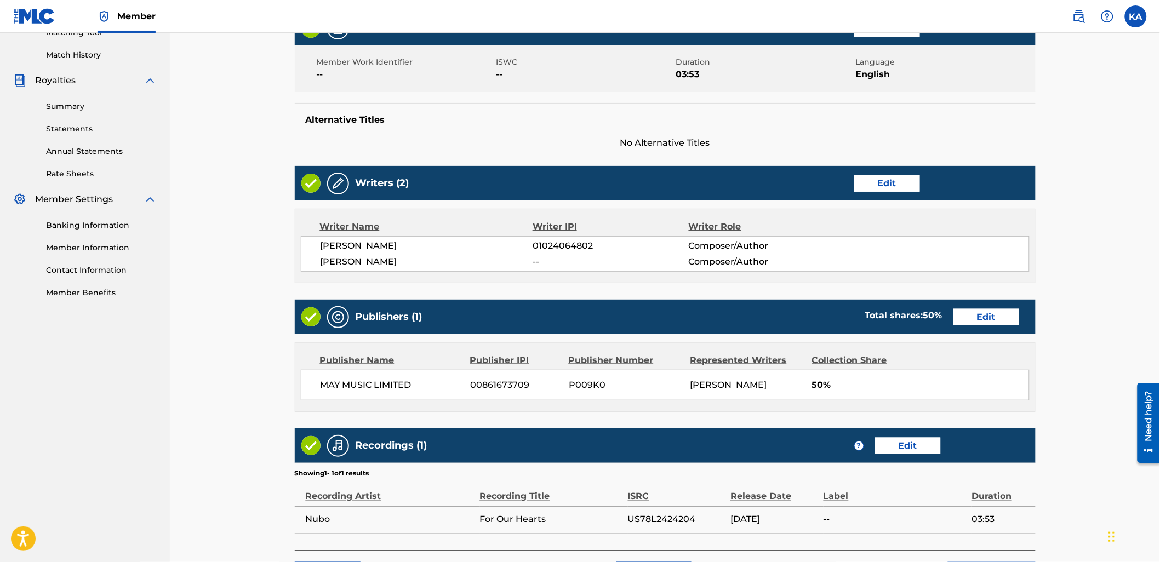
scroll to position [373, 0]
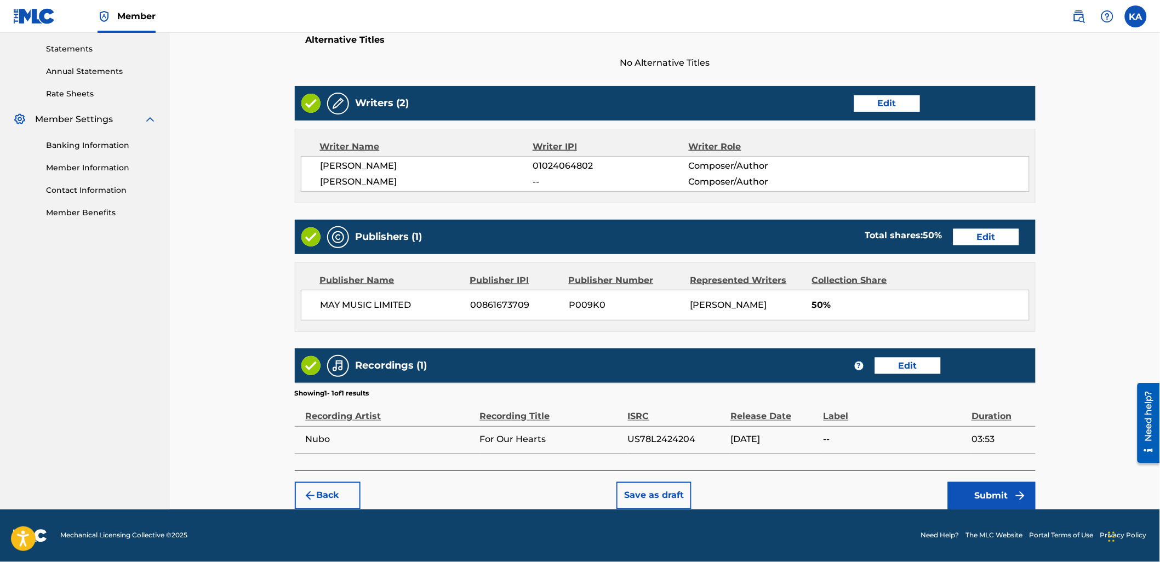
click at [985, 498] on button "Submit" at bounding box center [992, 495] width 88 height 27
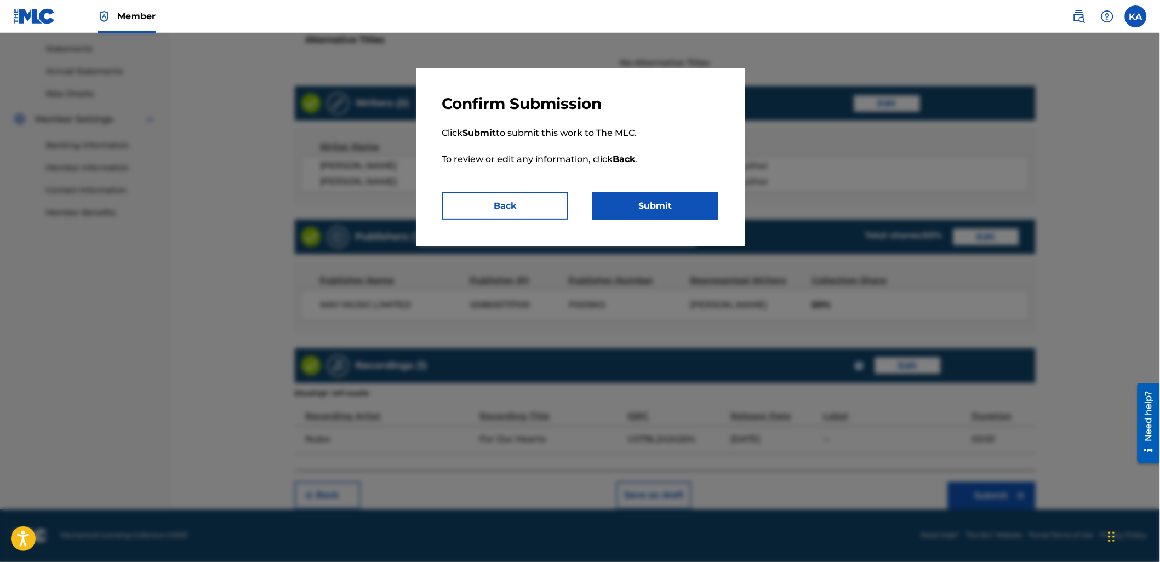
click at [676, 221] on div "Confirm Submission Click Submit to submit this work to The MLC. To review or ed…" at bounding box center [580, 157] width 329 height 178
click at [647, 193] on button "Submit" at bounding box center [655, 205] width 126 height 27
